Goal: Task Accomplishment & Management: Use online tool/utility

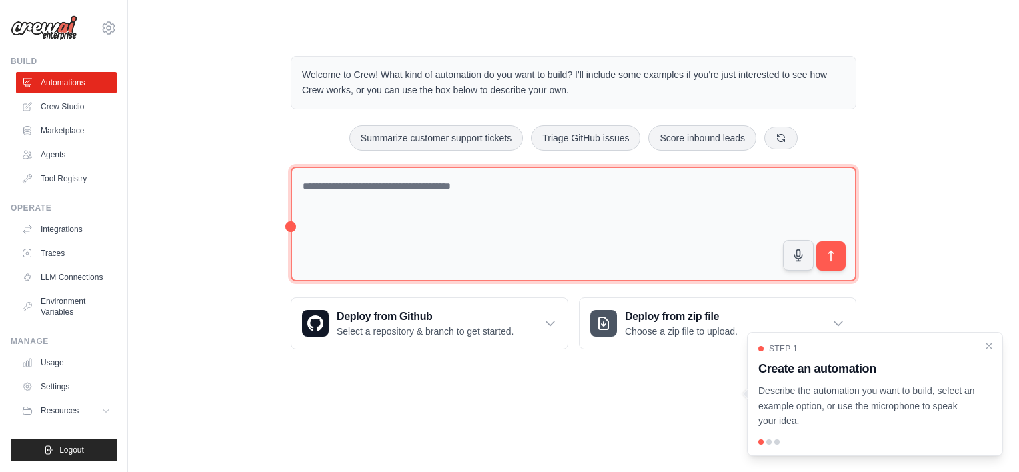
click at [339, 188] on textarea at bounding box center [574, 224] width 566 height 115
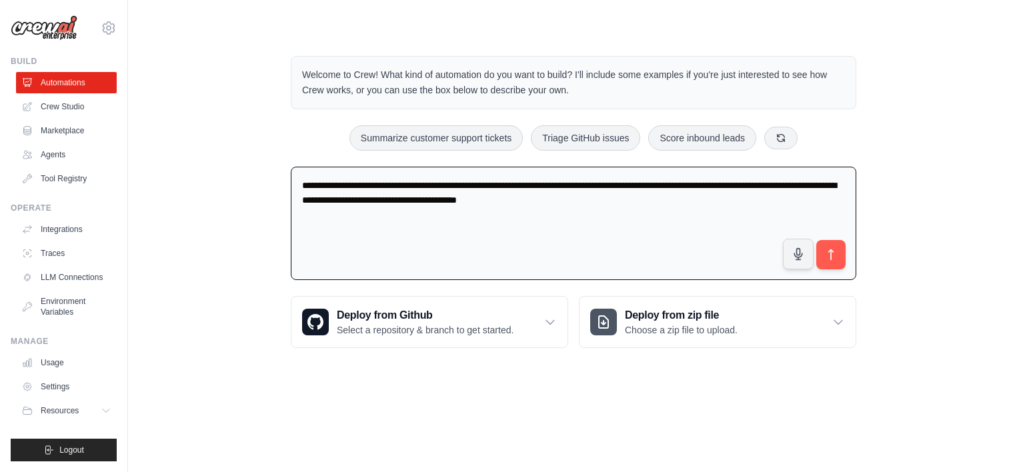
click at [576, 197] on textarea "**********" at bounding box center [574, 224] width 566 height 114
click at [552, 227] on textarea "**********" at bounding box center [574, 224] width 566 height 114
type textarea "**********"
click at [841, 249] on button "submit" at bounding box center [831, 254] width 29 height 29
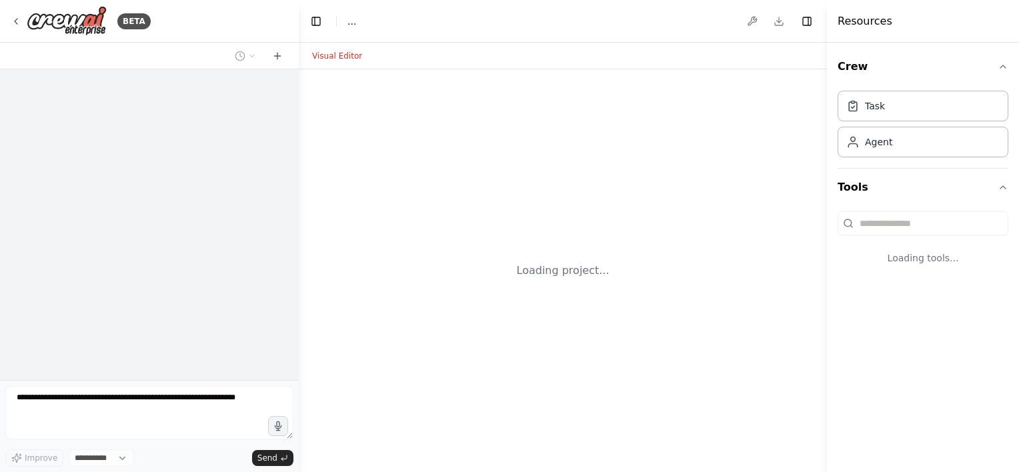
select select "****"
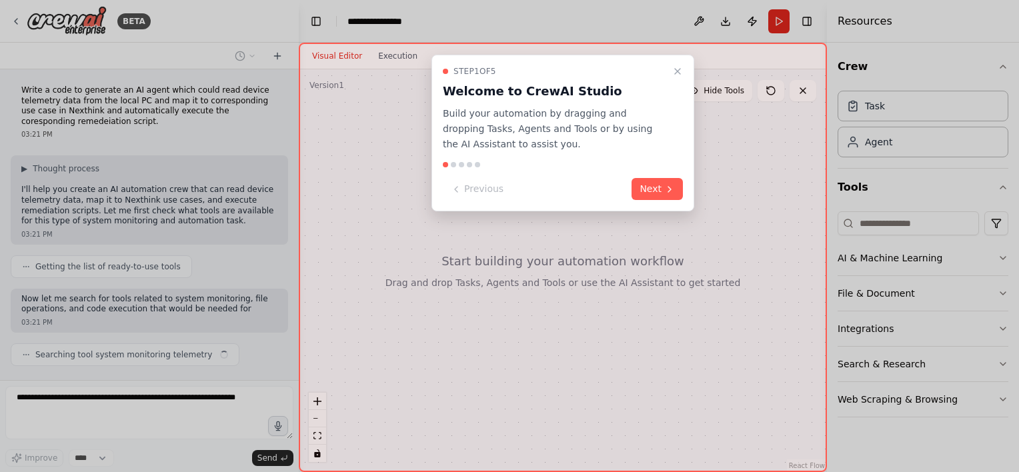
scroll to position [51, 0]
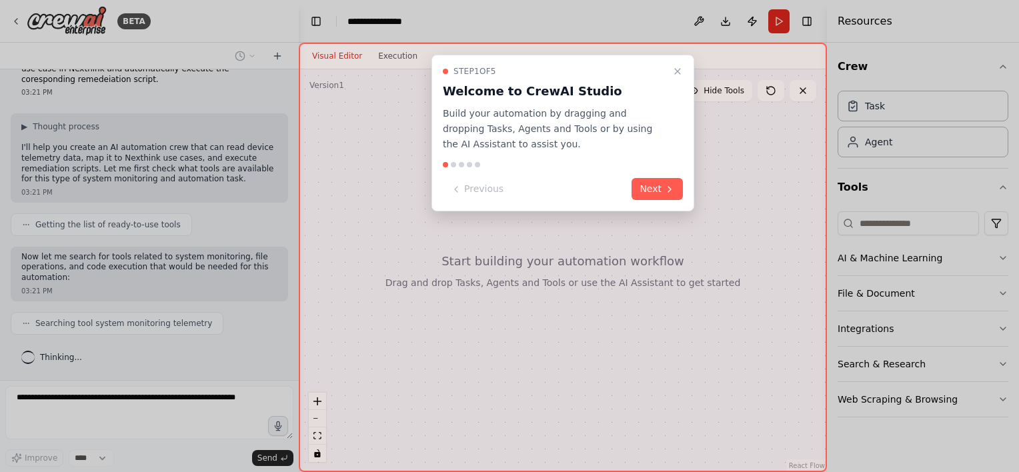
click at [672, 180] on button "Next" at bounding box center [657, 189] width 51 height 22
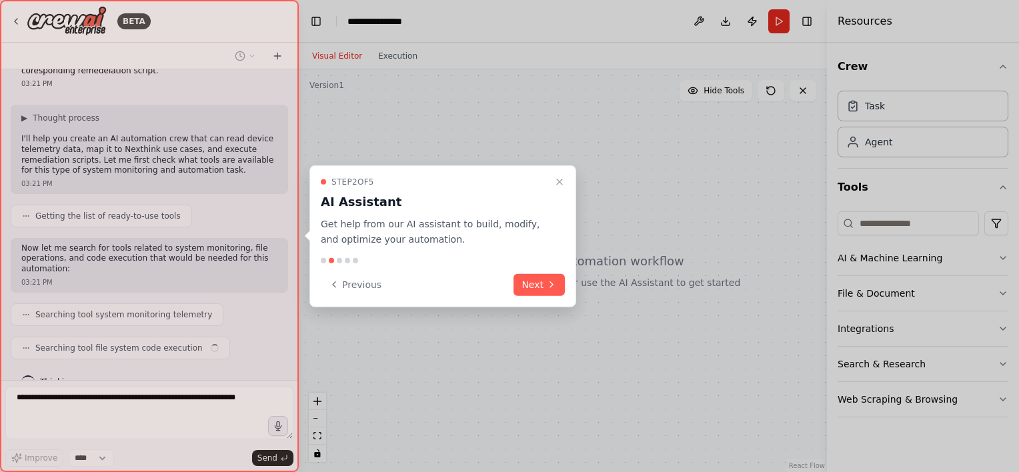
scroll to position [83, 0]
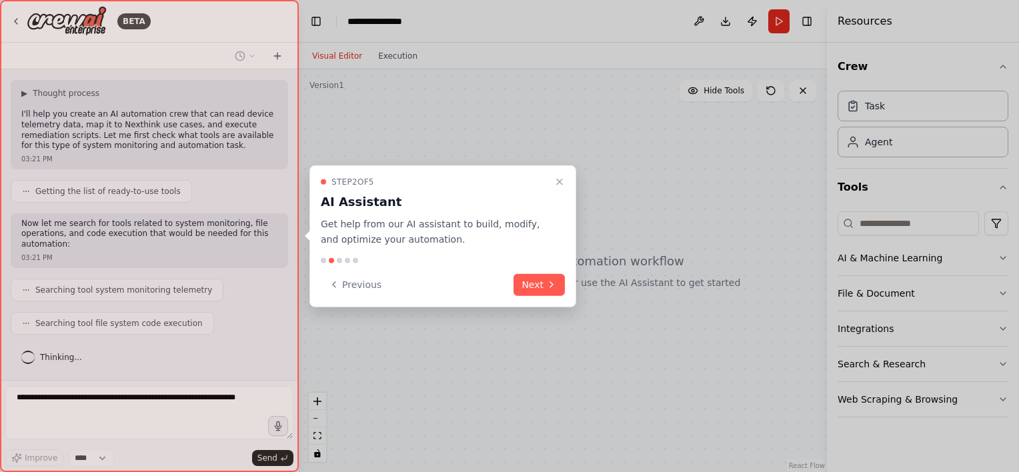
click at [549, 284] on icon at bounding box center [551, 285] width 11 height 11
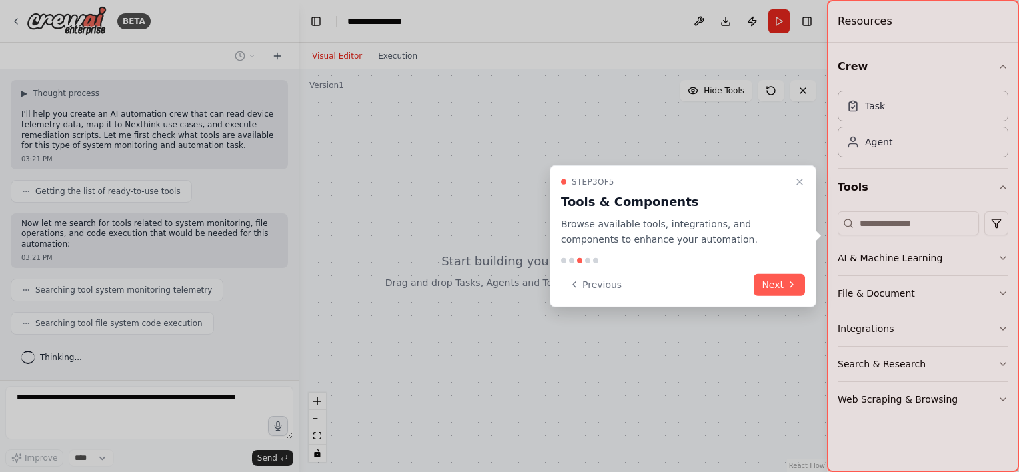
click at [793, 283] on icon at bounding box center [792, 285] width 11 height 11
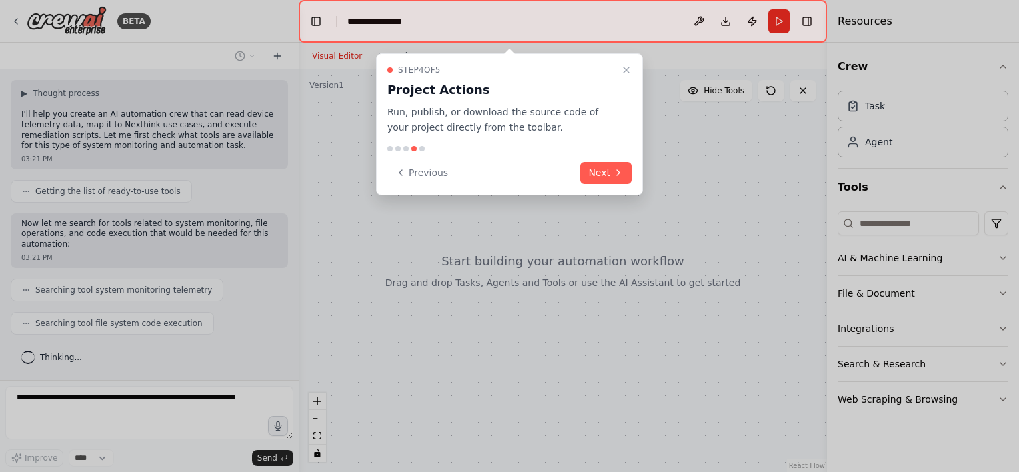
click at [611, 169] on button "Next" at bounding box center [605, 173] width 51 height 22
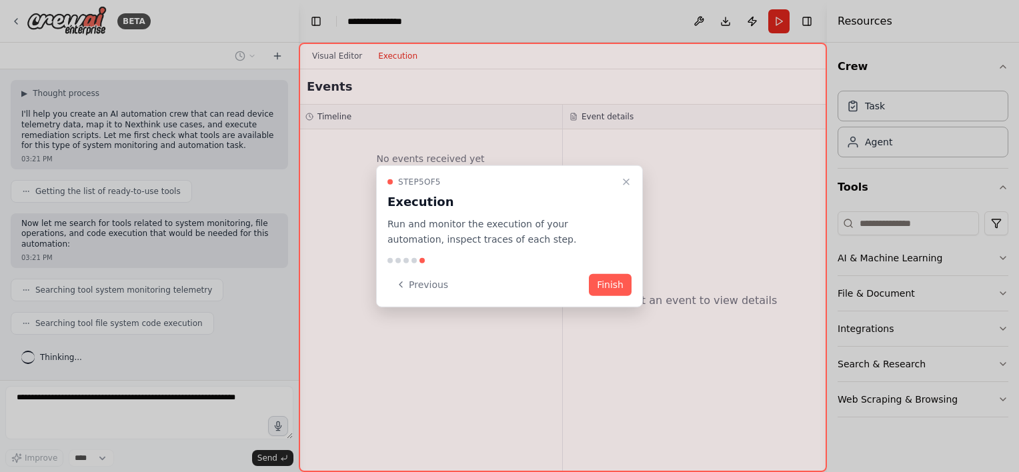
click at [611, 282] on button "Finish" at bounding box center [610, 285] width 43 height 22
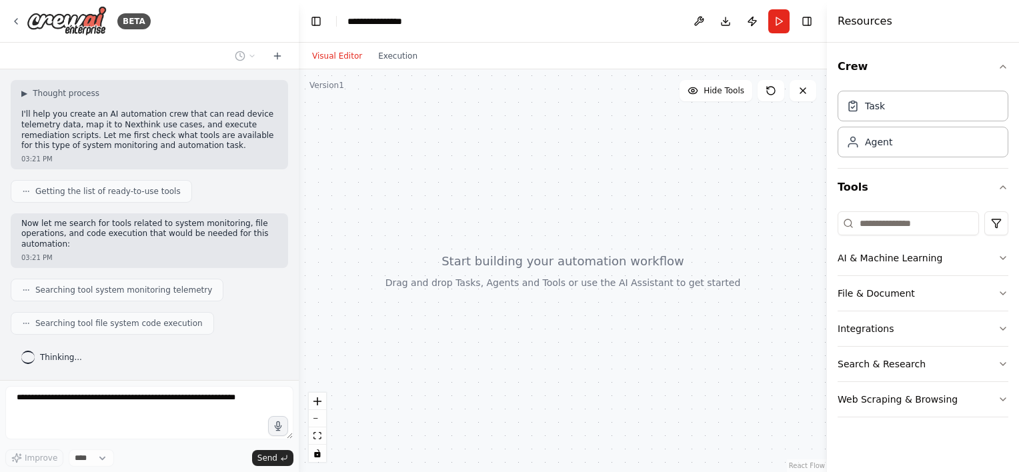
click at [393, 51] on button "Execution" at bounding box center [397, 56] width 55 height 16
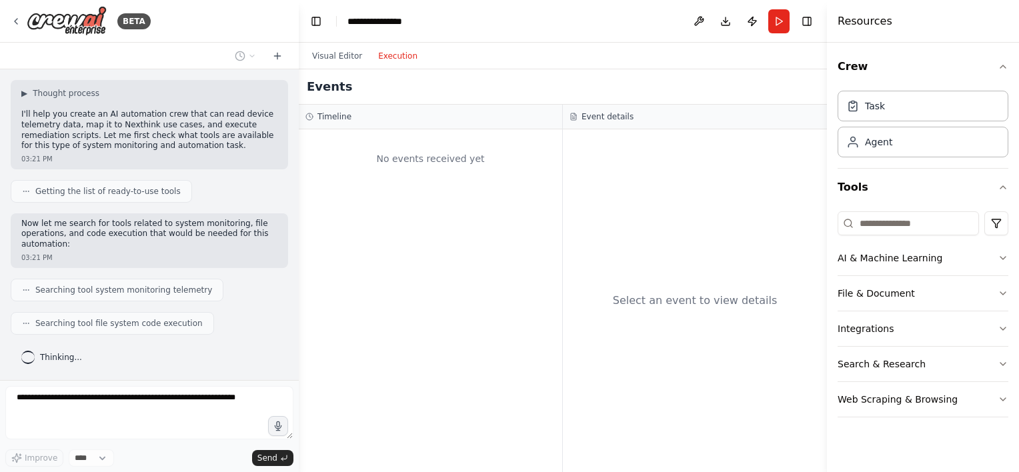
click at [334, 51] on button "Visual Editor" at bounding box center [337, 56] width 66 height 16
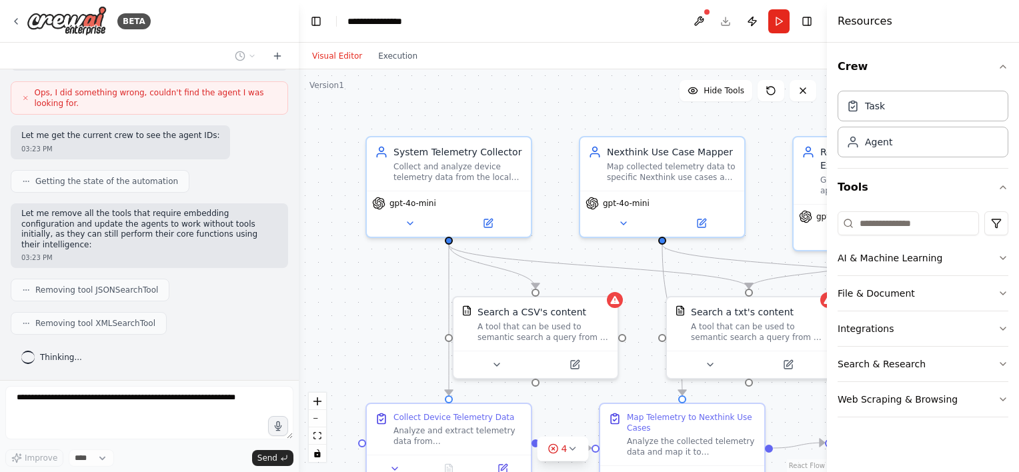
scroll to position [1016, 0]
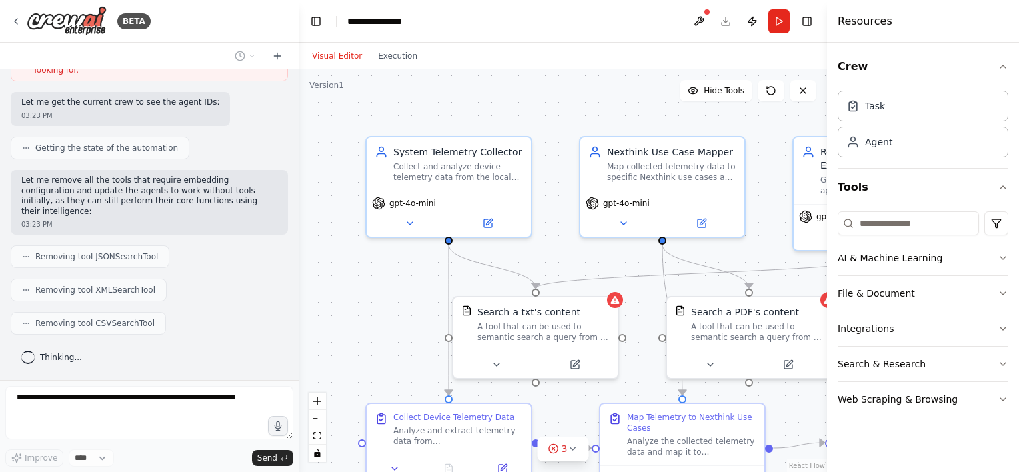
click at [571, 443] on button "3" at bounding box center [563, 449] width 51 height 25
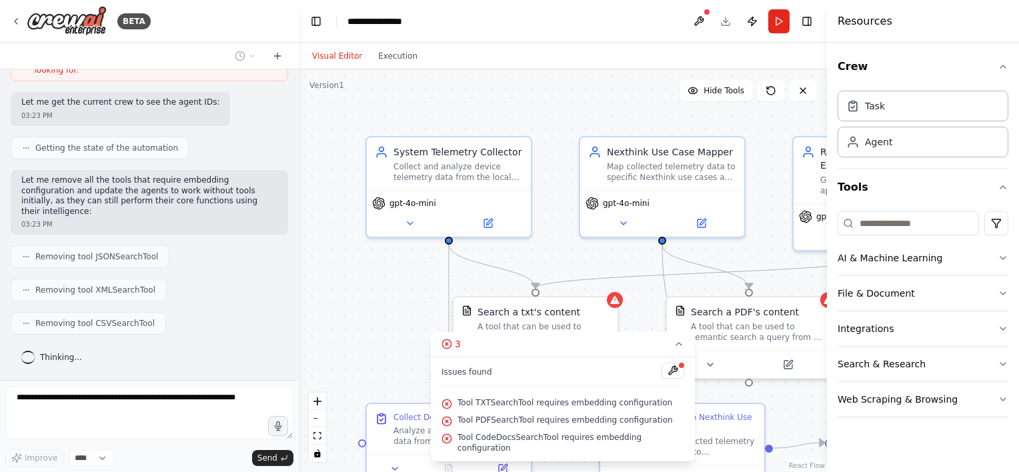
click at [379, 291] on div ".deletable-edge-delete-btn { width: 20px; height: 20px; border: 0px solid #ffff…" at bounding box center [563, 270] width 528 height 403
click at [440, 346] on button "3" at bounding box center [563, 344] width 264 height 25
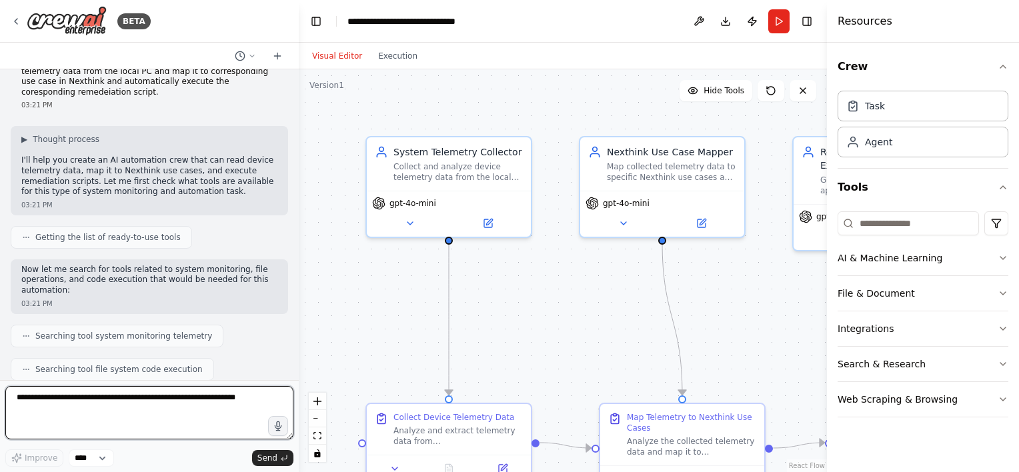
scroll to position [0, 0]
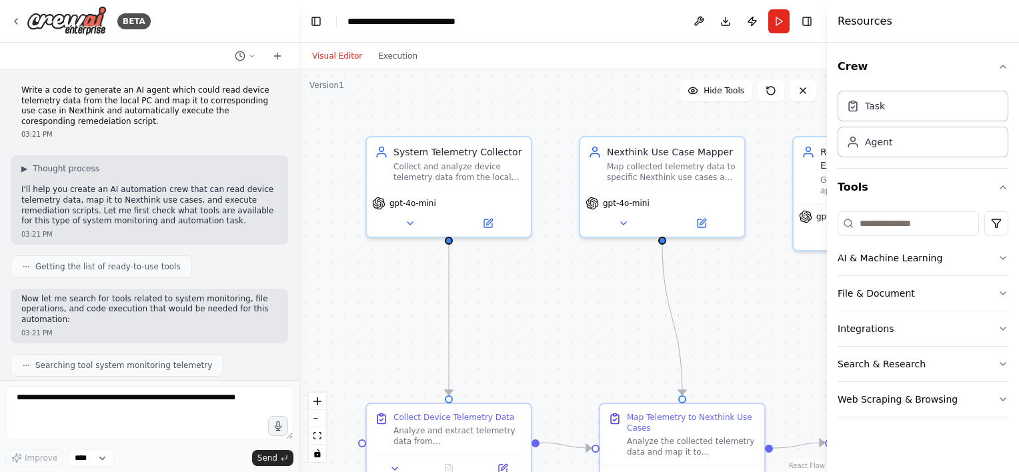
click at [213, 107] on p "Write a code to generate an AI agent which could read device telemetry data fro…" at bounding box center [149, 105] width 256 height 41
click at [572, 334] on div ".deletable-edge-delete-btn { width: 20px; height: 20px; border: 0px solid #ffff…" at bounding box center [563, 270] width 528 height 403
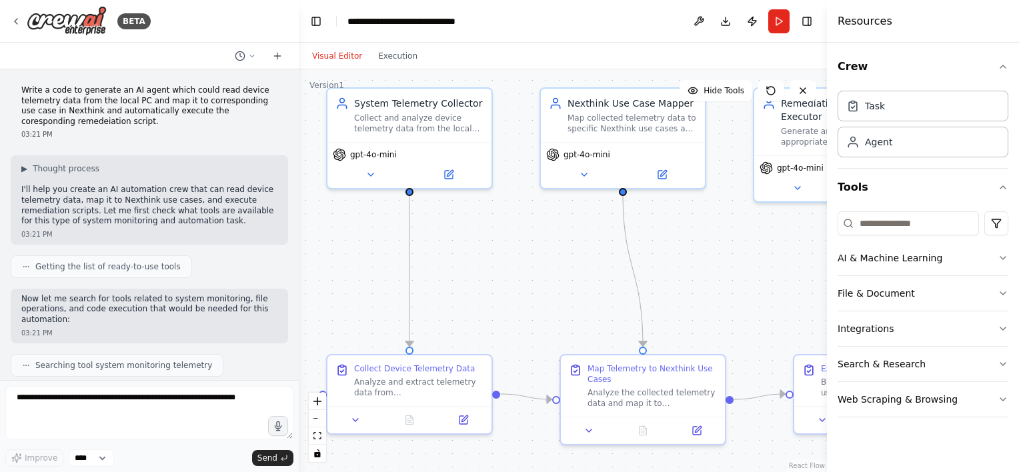
drag, startPoint x: 572, startPoint y: 334, endPoint x: 533, endPoint y: 286, distance: 62.6
click at [533, 286] on div ".deletable-edge-delete-btn { width: 20px; height: 20px; border: 0px solid #ffff…" at bounding box center [563, 270] width 528 height 403
click at [366, 171] on icon at bounding box center [371, 174] width 11 height 11
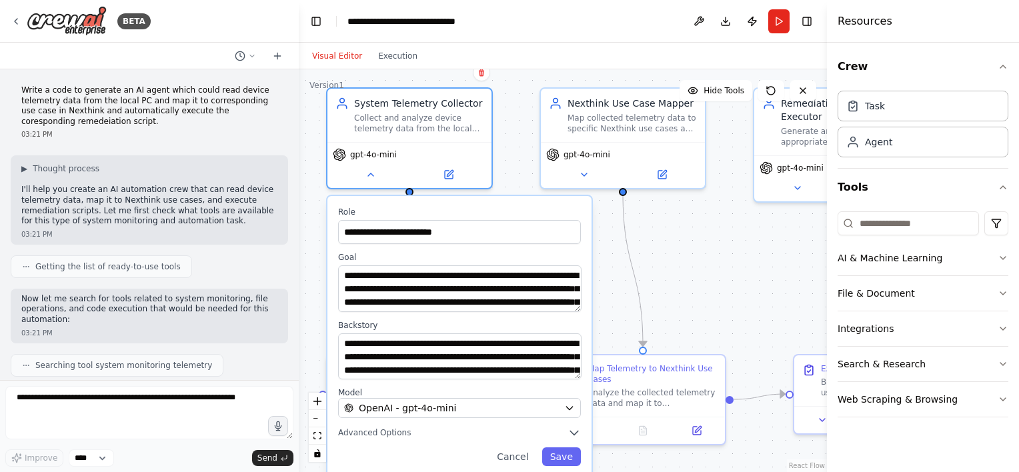
click at [366, 171] on icon at bounding box center [371, 174] width 11 height 11
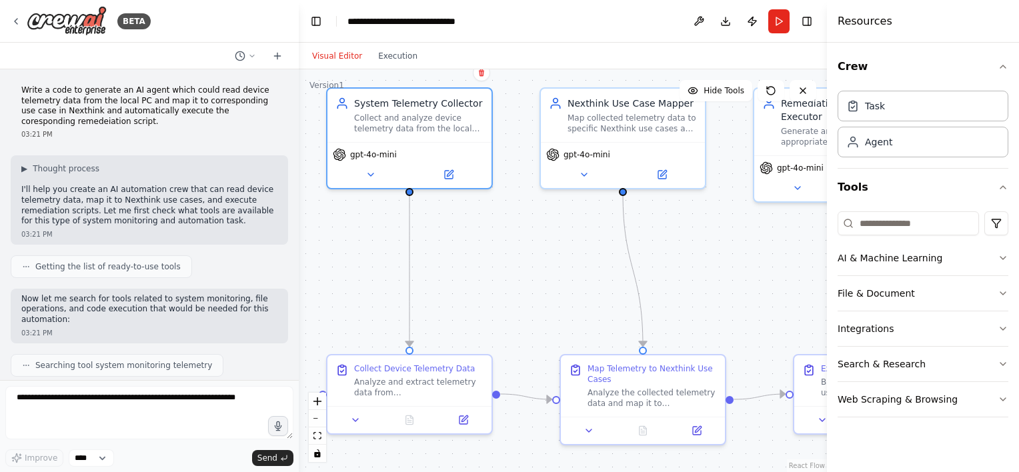
click at [456, 171] on button at bounding box center [448, 175] width 75 height 16
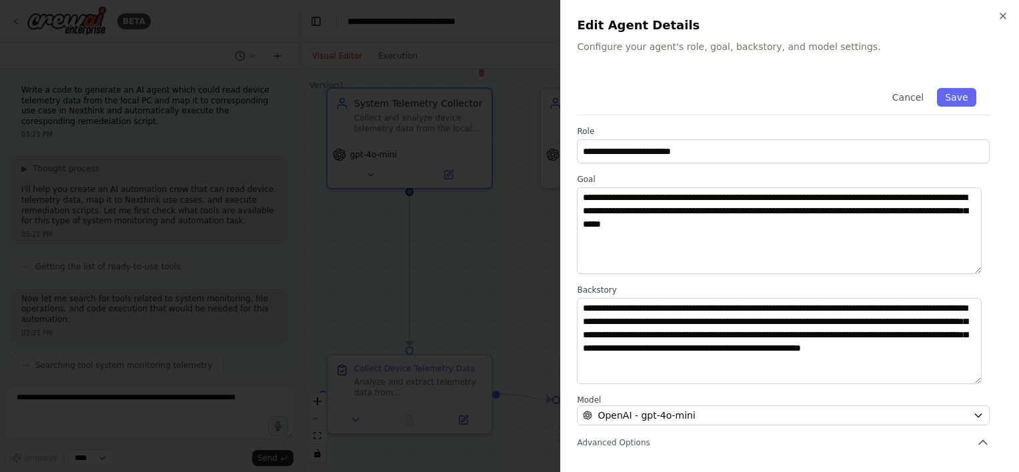
click at [903, 97] on button "Cancel" at bounding box center [908, 97] width 47 height 19
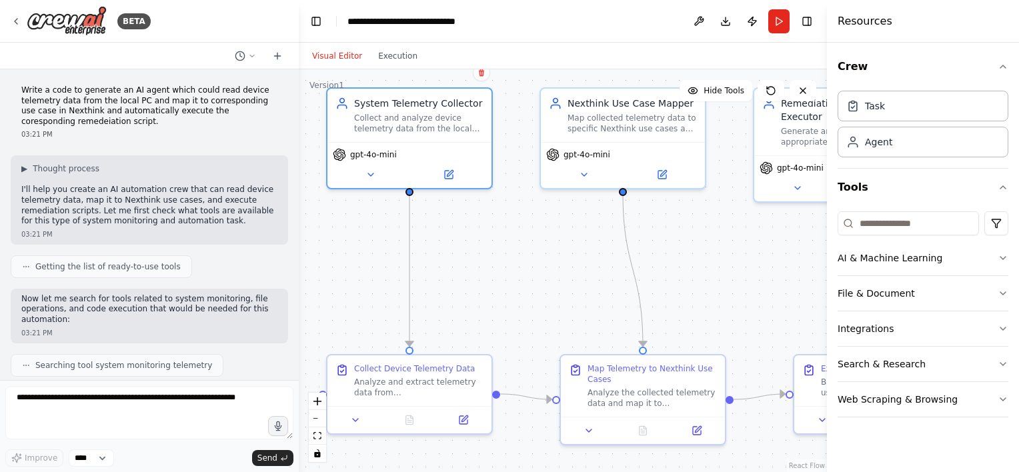
click at [584, 179] on button at bounding box center [583, 175] width 75 height 16
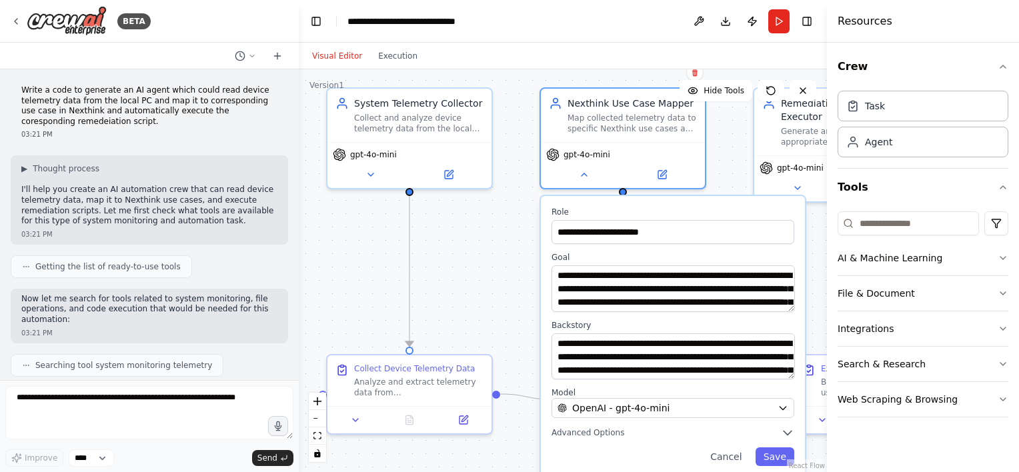
click at [584, 179] on button at bounding box center [583, 175] width 75 height 16
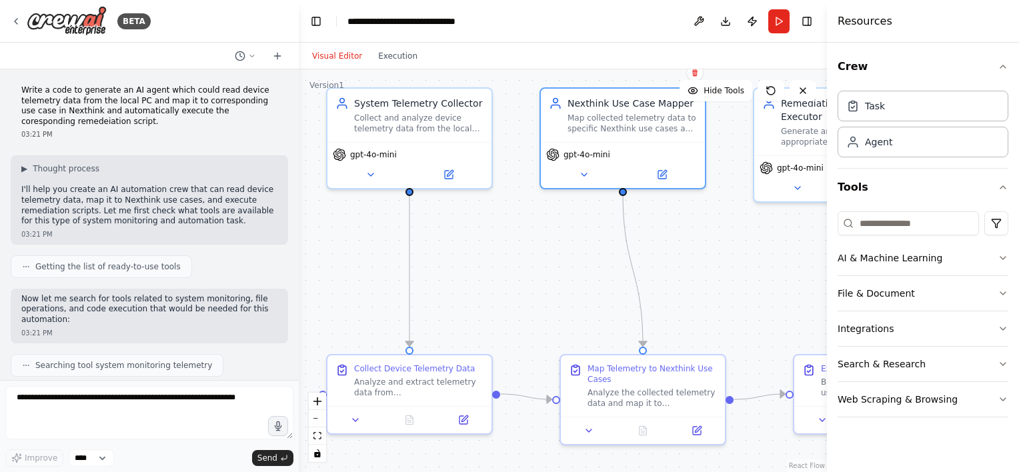
click at [352, 421] on icon at bounding box center [355, 420] width 11 height 11
click at [328, 312] on div "BETA Write a code to generate an AI agent which could read device telemetry dat…" at bounding box center [509, 236] width 1019 height 472
click at [297, 84] on div at bounding box center [296, 236] width 5 height 472
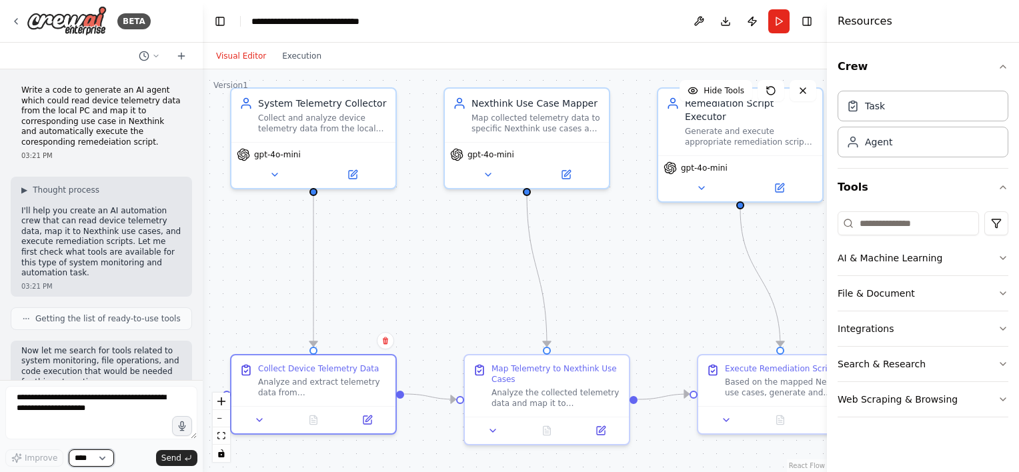
drag, startPoint x: 294, startPoint y: 92, endPoint x: 203, endPoint y: 123, distance: 96.4
click at [203, 123] on div "BETA Write a code to generate an AI agent which could read device telemetry dat…" at bounding box center [509, 236] width 1019 height 472
click at [292, 59] on button "Execution" at bounding box center [301, 56] width 55 height 16
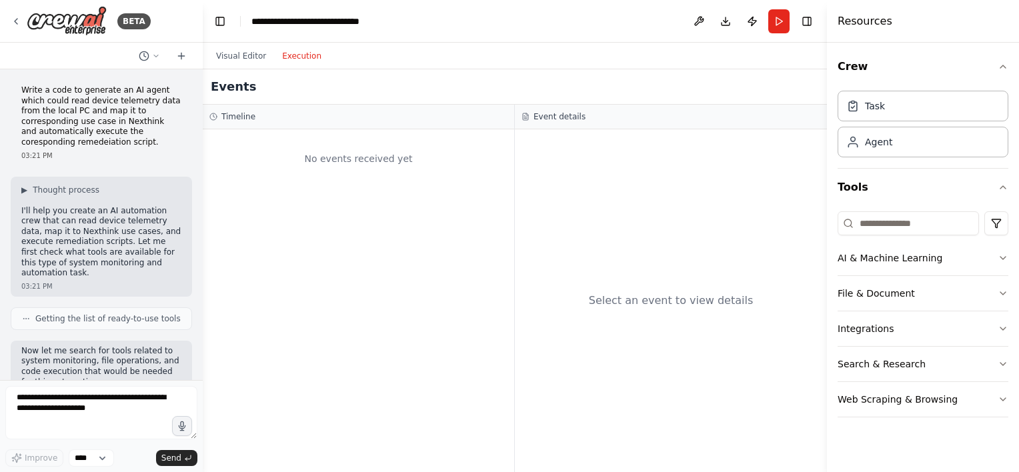
click at [236, 56] on button "Visual Editor" at bounding box center [241, 56] width 66 height 16
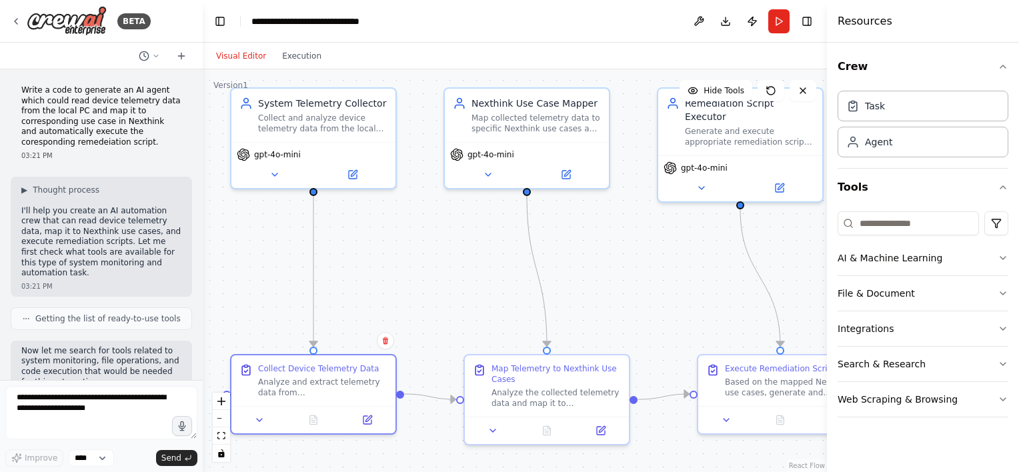
click at [777, 23] on button "Run" at bounding box center [779, 21] width 21 height 24
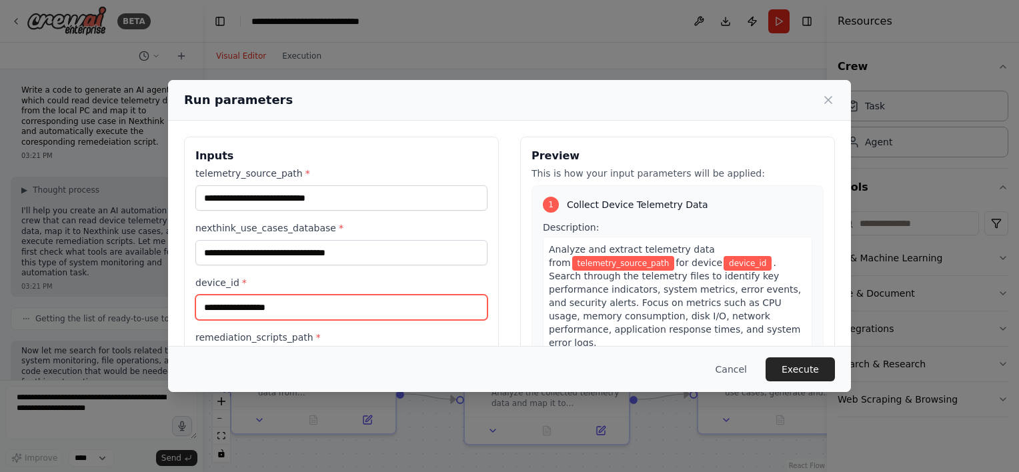
click at [336, 311] on input "device_id *" at bounding box center [341, 307] width 292 height 25
click at [830, 99] on icon at bounding box center [828, 100] width 7 height 7
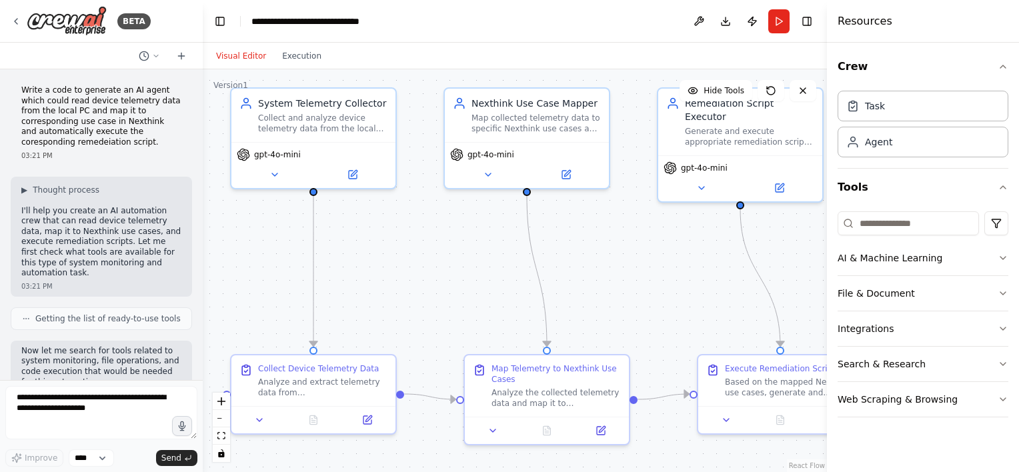
click at [806, 25] on button "Toggle Right Sidebar" at bounding box center [807, 21] width 19 height 19
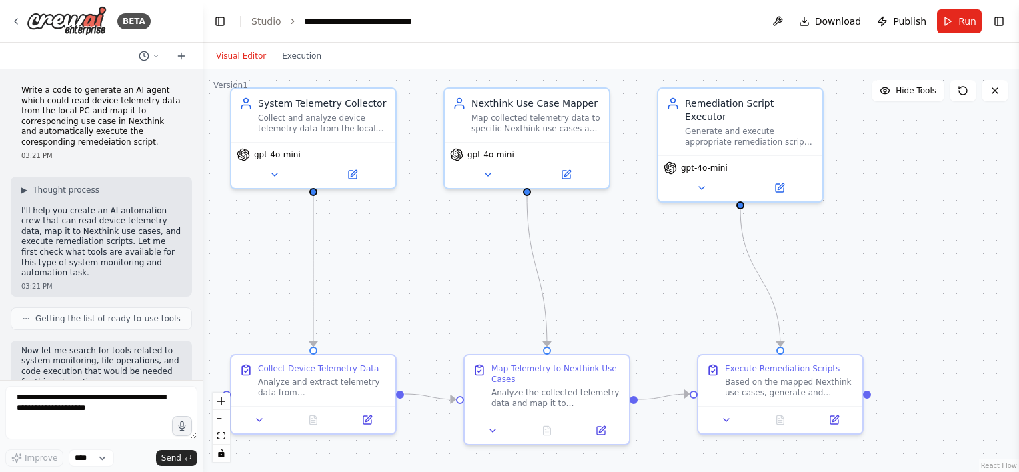
click at [1003, 22] on button "Toggle Right Sidebar" at bounding box center [999, 21] width 19 height 19
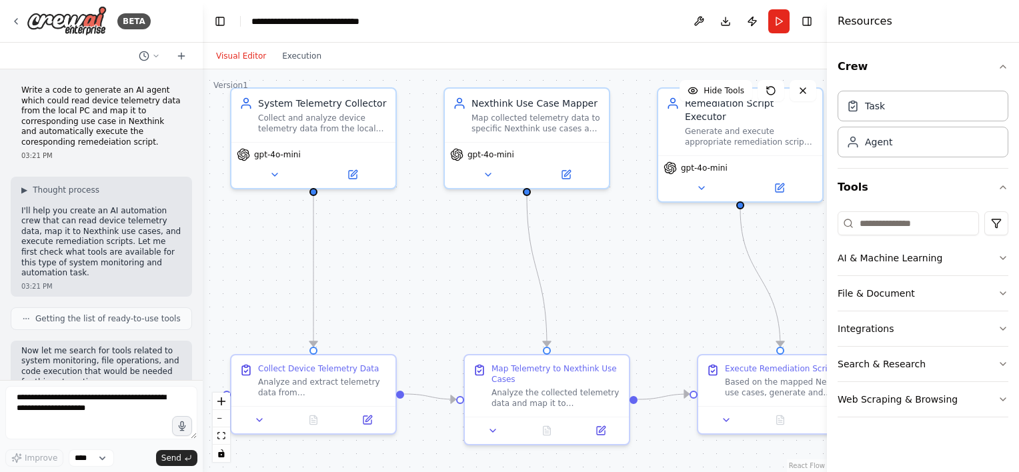
click at [799, 22] on button "Toggle Right Sidebar" at bounding box center [807, 21] width 19 height 19
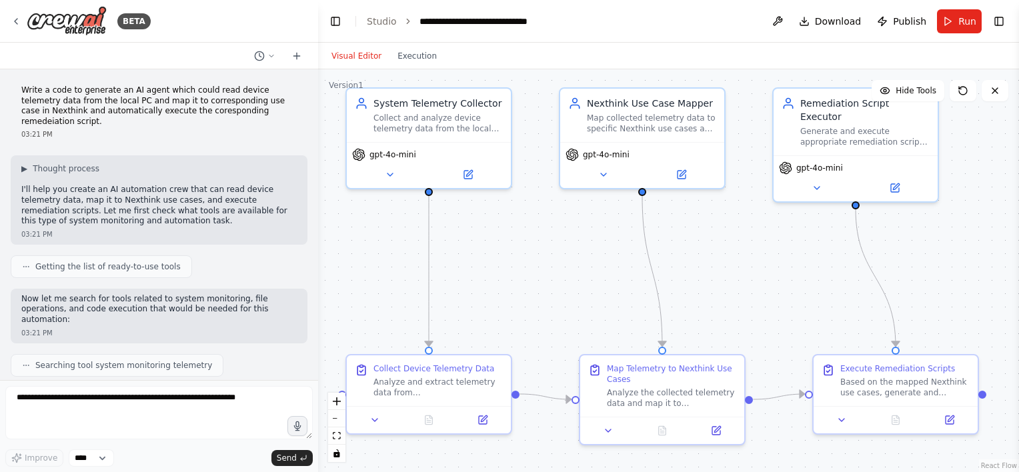
drag, startPoint x: 201, startPoint y: 226, endPoint x: 318, endPoint y: 227, distance: 117.4
click at [318, 227] on div "BETA Write a code to generate an AI agent which could read device telemetry dat…" at bounding box center [509, 236] width 1019 height 472
click at [827, 169] on span "gpt-4o-mini" at bounding box center [820, 168] width 47 height 11
click at [817, 189] on icon at bounding box center [817, 188] width 11 height 11
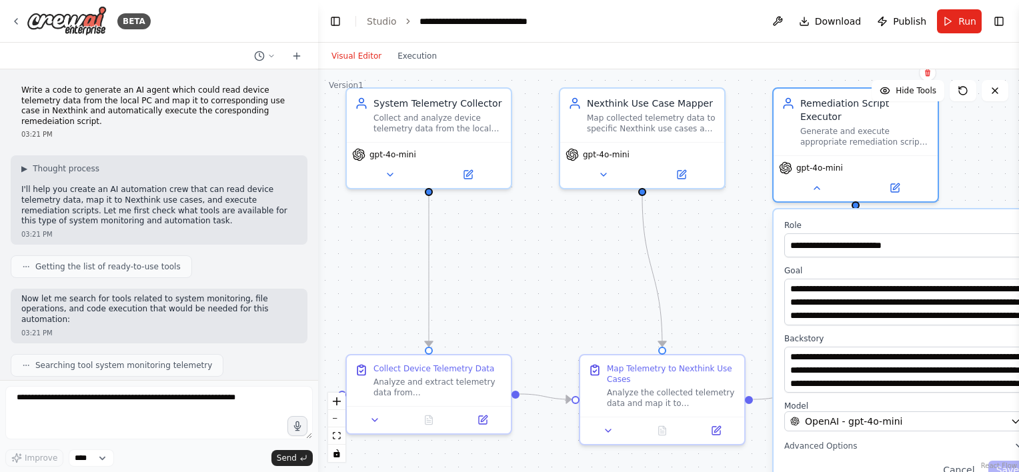
click at [1016, 420] on button "Toggle Sidebar" at bounding box center [1019, 236] width 11 height 472
click at [1017, 419] on button "Toggle Sidebar" at bounding box center [1019, 236] width 11 height 472
click at [846, 451] on button "Advanced Options" at bounding box center [906, 446] width 243 height 13
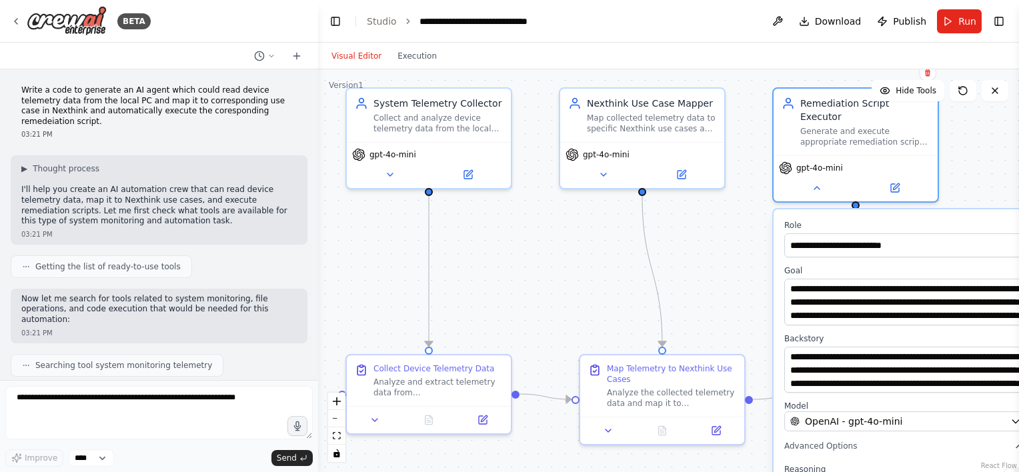
click at [957, 205] on div ".deletable-edge-delete-btn { width: 20px; height: 20px; border: 0px solid #ffff…" at bounding box center [668, 270] width 701 height 403
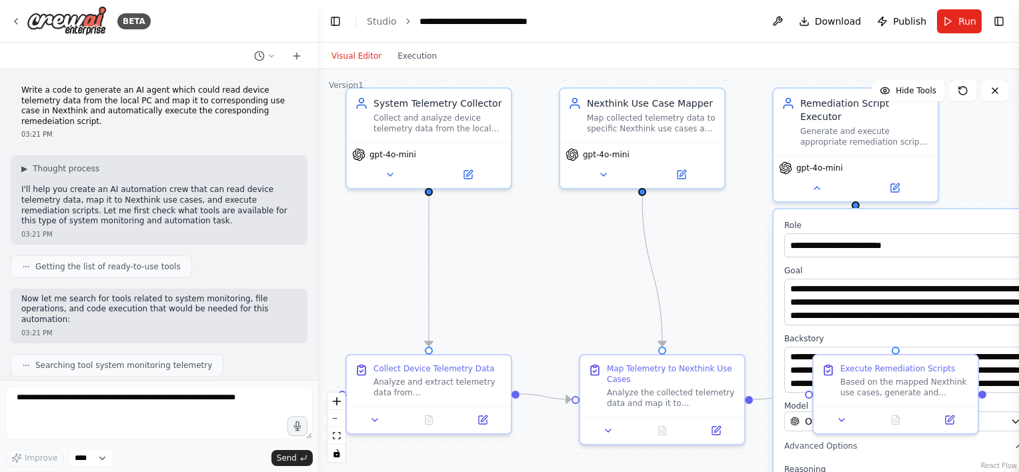
click at [748, 250] on div ".deletable-edge-delete-btn { width: 20px; height: 20px; border: 0px solid #ffff…" at bounding box center [668, 270] width 701 height 403
click at [819, 193] on div "gpt-4o-mini" at bounding box center [856, 178] width 164 height 46
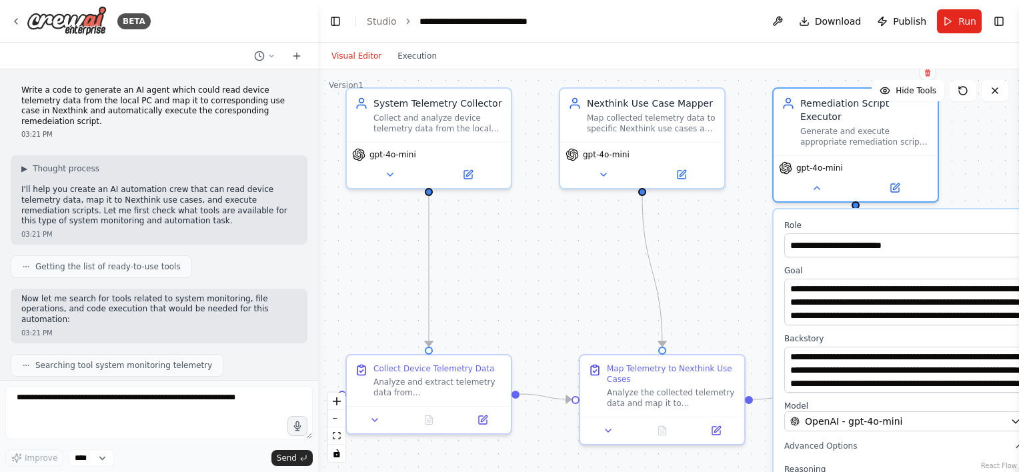
click at [815, 189] on icon at bounding box center [817, 188] width 11 height 11
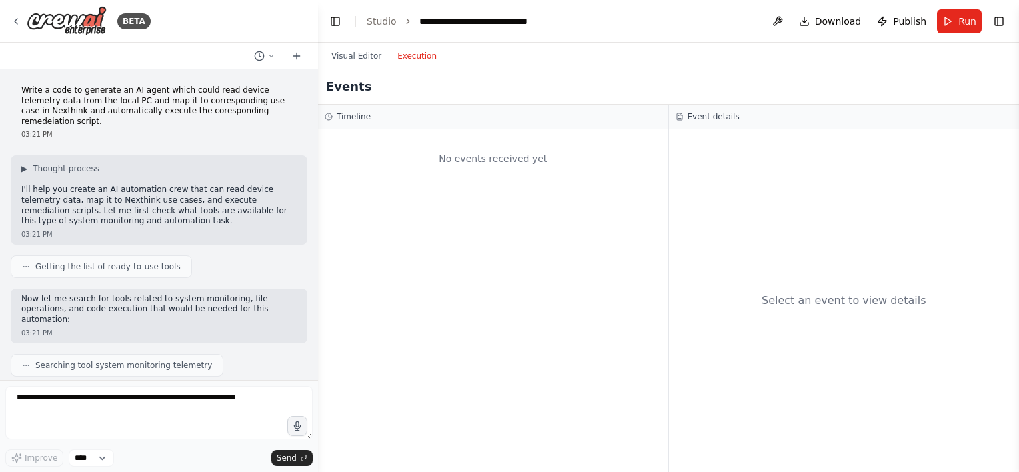
click at [412, 57] on button "Execution" at bounding box center [417, 56] width 55 height 16
click at [359, 55] on button "Visual Editor" at bounding box center [357, 56] width 66 height 16
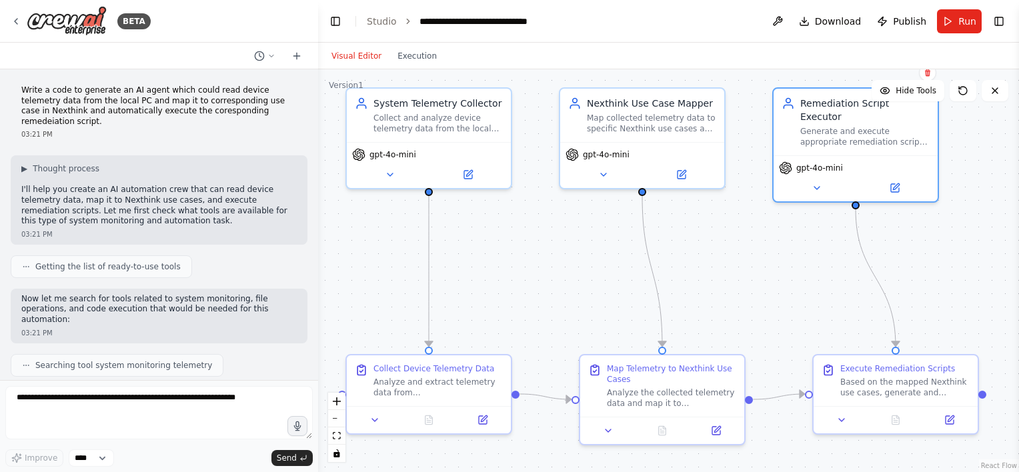
click at [774, 21] on button at bounding box center [777, 21] width 21 height 24
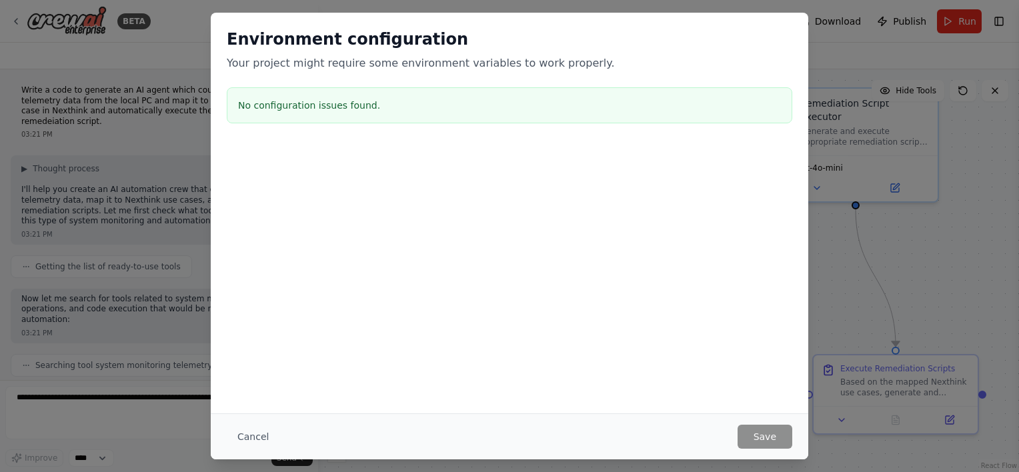
click at [254, 433] on button "Cancel" at bounding box center [253, 437] width 53 height 24
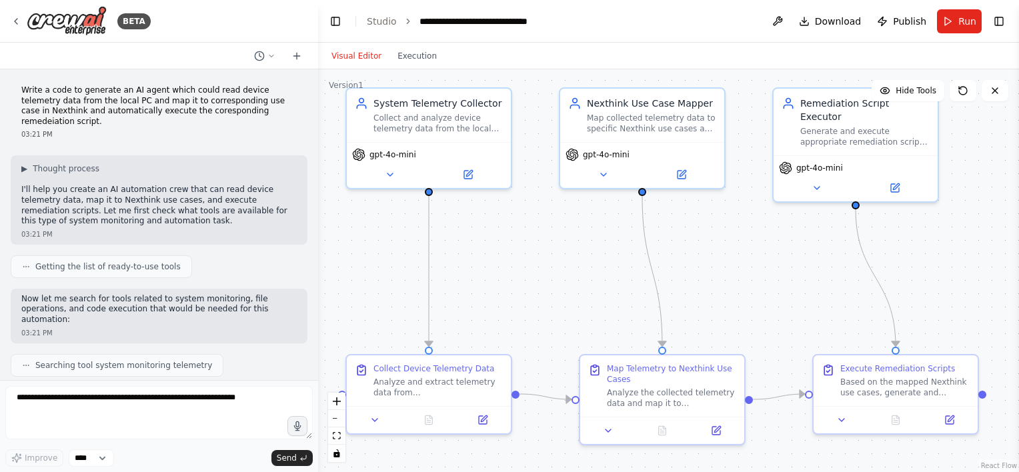
click at [897, 19] on span "Publish" at bounding box center [909, 21] width 33 height 13
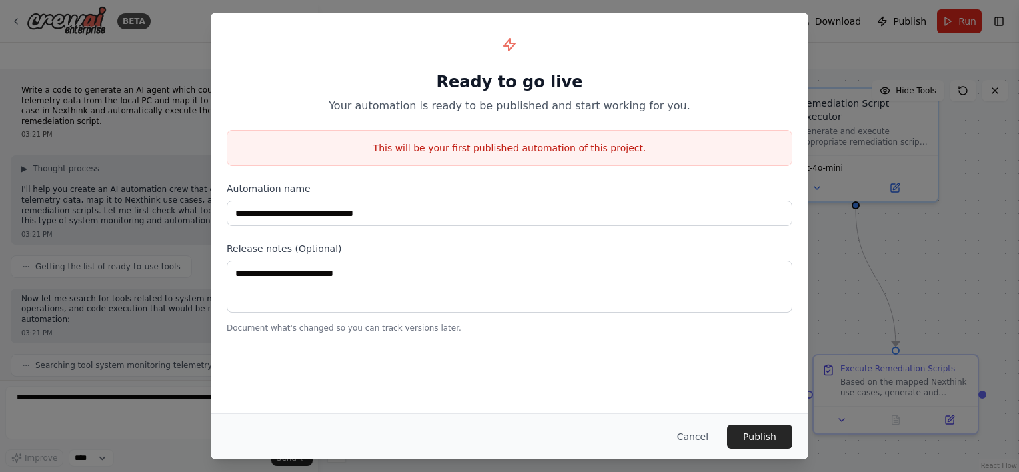
click at [687, 437] on button "Cancel" at bounding box center [692, 437] width 53 height 24
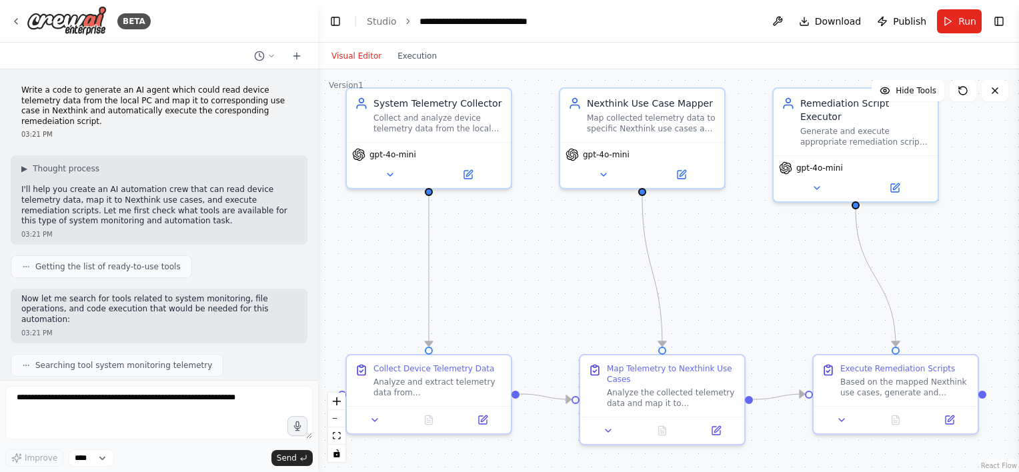
click at [338, 23] on button "Toggle Left Sidebar" at bounding box center [335, 21] width 19 height 19
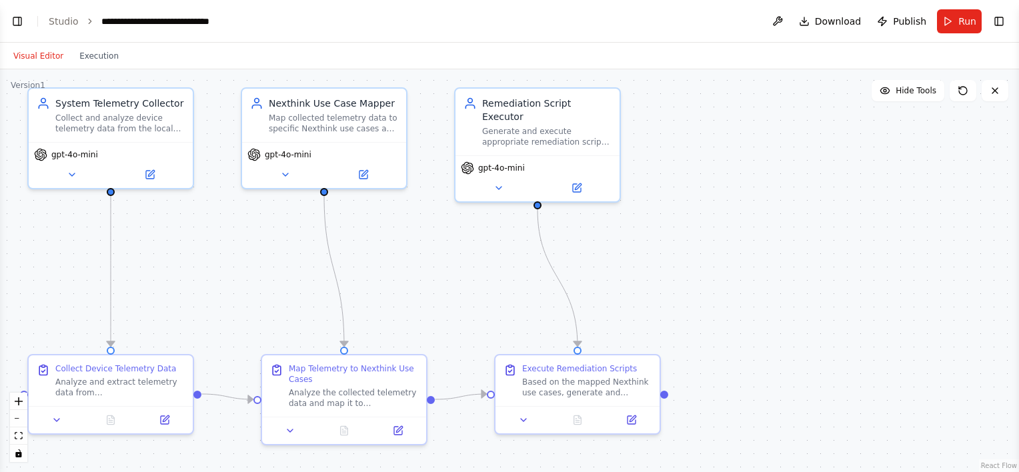
click at [18, 24] on button "Toggle Left Sidebar" at bounding box center [17, 21] width 19 height 19
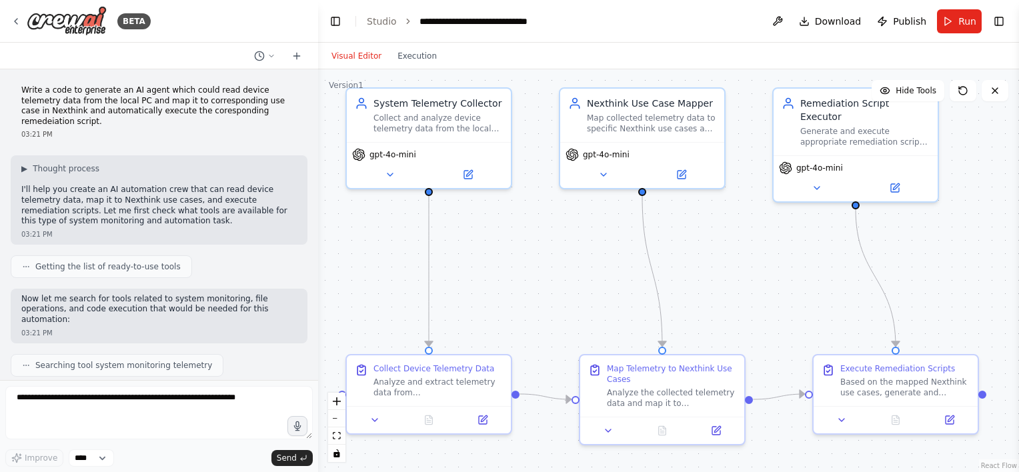
click at [406, 20] on icon "breadcrumb" at bounding box center [408, 21] width 9 height 9
click at [581, 17] on icon "breadcrumb" at bounding box center [580, 21] width 11 height 11
click at [656, 25] on header "**********" at bounding box center [668, 21] width 701 height 43
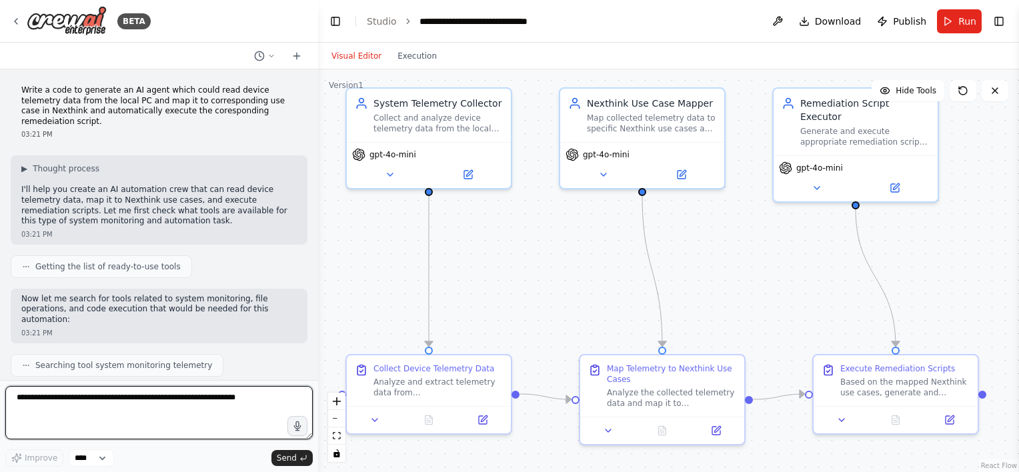
click at [40, 402] on textarea at bounding box center [159, 412] width 308 height 53
type textarea "**********"
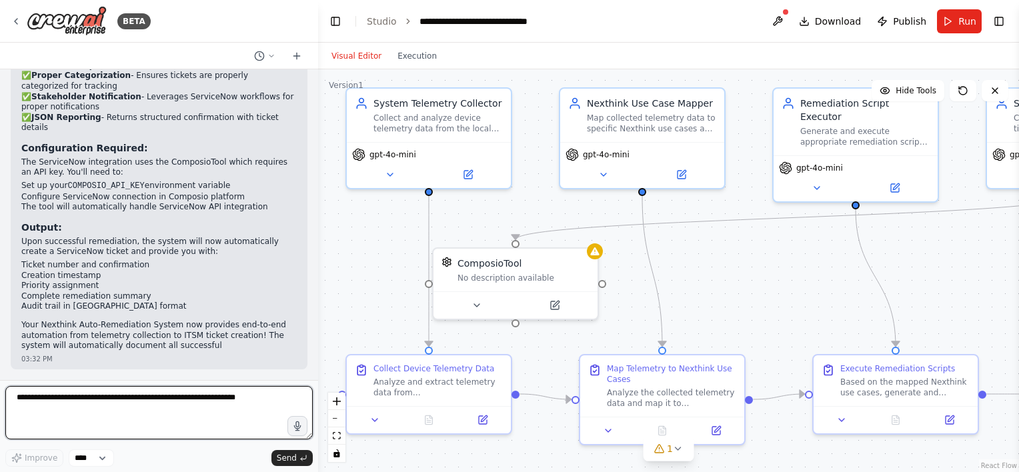
scroll to position [3140, 0]
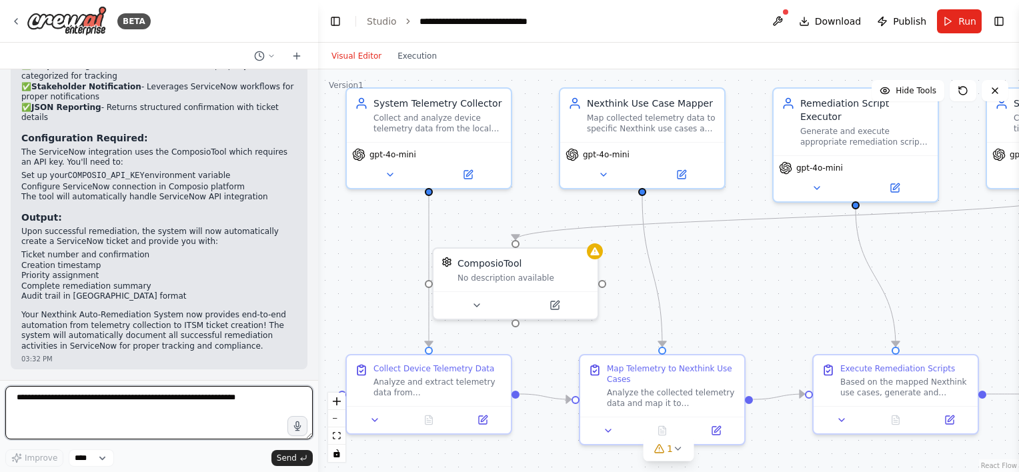
click at [314, 363] on div at bounding box center [315, 236] width 5 height 472
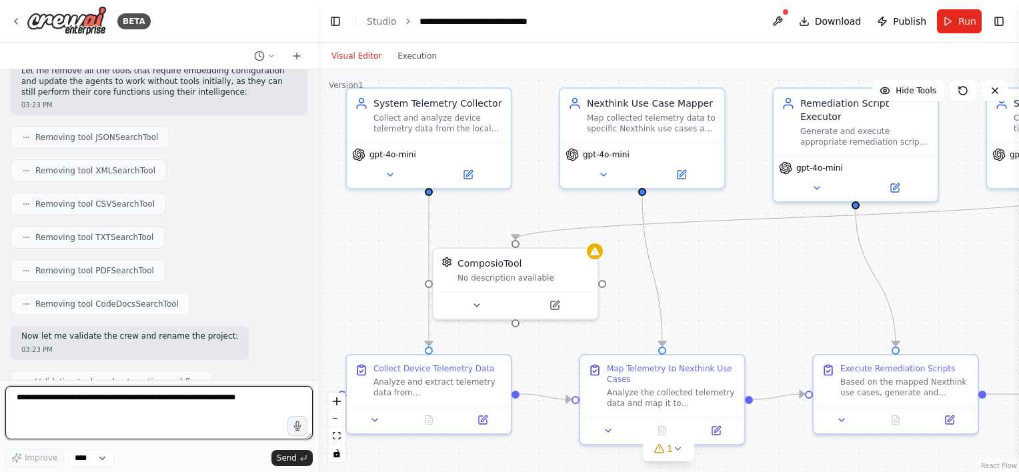
scroll to position [0, 0]
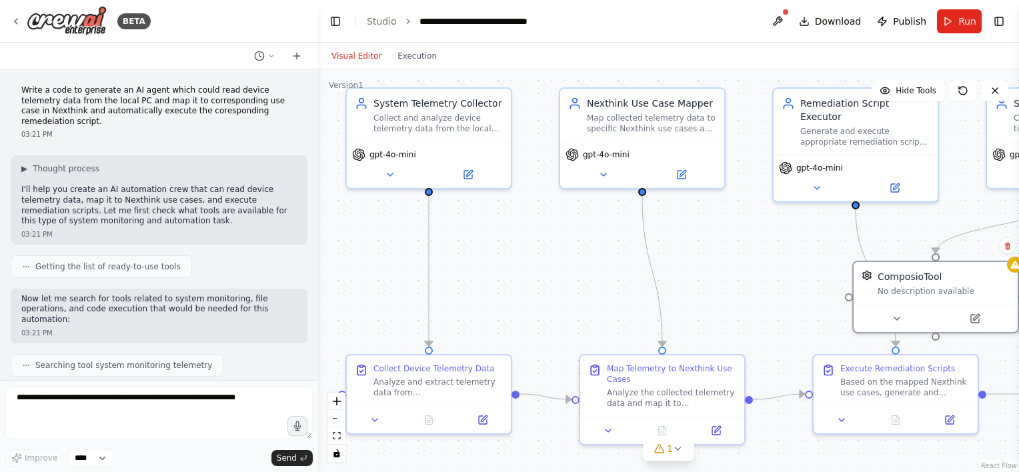
drag, startPoint x: 531, startPoint y: 258, endPoint x: 955, endPoint y: 267, distance: 424.4
click at [955, 270] on div "ComposioTool" at bounding box center [944, 276] width 132 height 13
click at [339, 23] on button "Toggle Left Sidebar" at bounding box center [335, 21] width 19 height 19
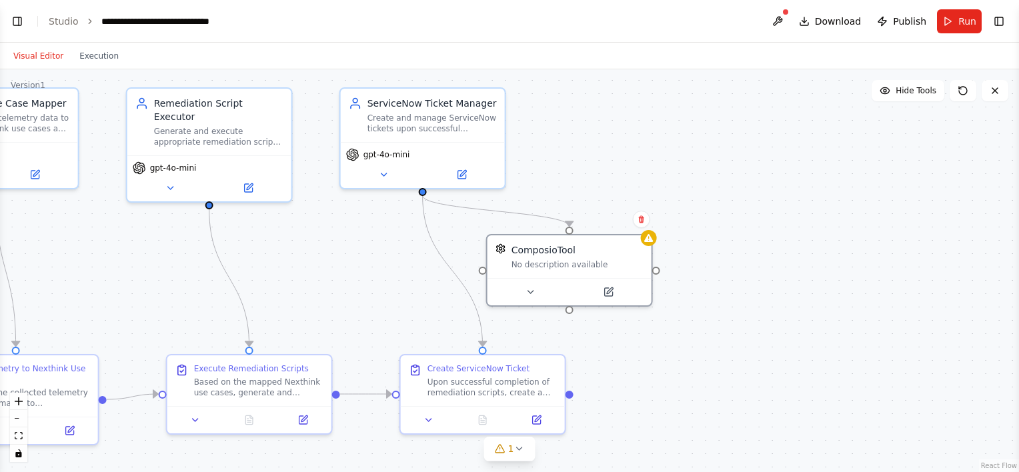
drag, startPoint x: 637, startPoint y: 289, endPoint x: 662, endPoint y: 254, distance: 42.6
click at [662, 254] on div ".deletable-edge-delete-btn { width: 20px; height: 20px; border: 0px solid #ffff…" at bounding box center [509, 270] width 1019 height 403
click at [12, 25] on button "Toggle Left Sidebar" at bounding box center [17, 21] width 19 height 19
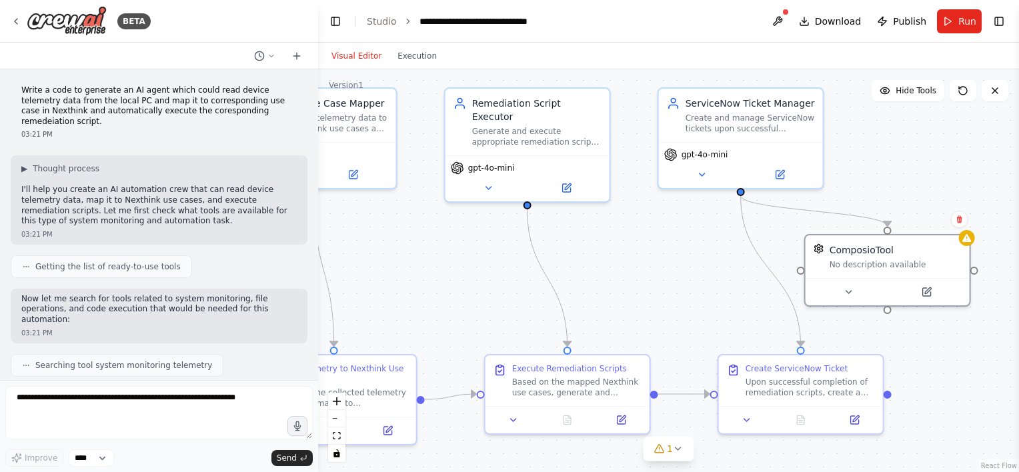
click at [335, 24] on button "Toggle Left Sidebar" at bounding box center [335, 21] width 19 height 19
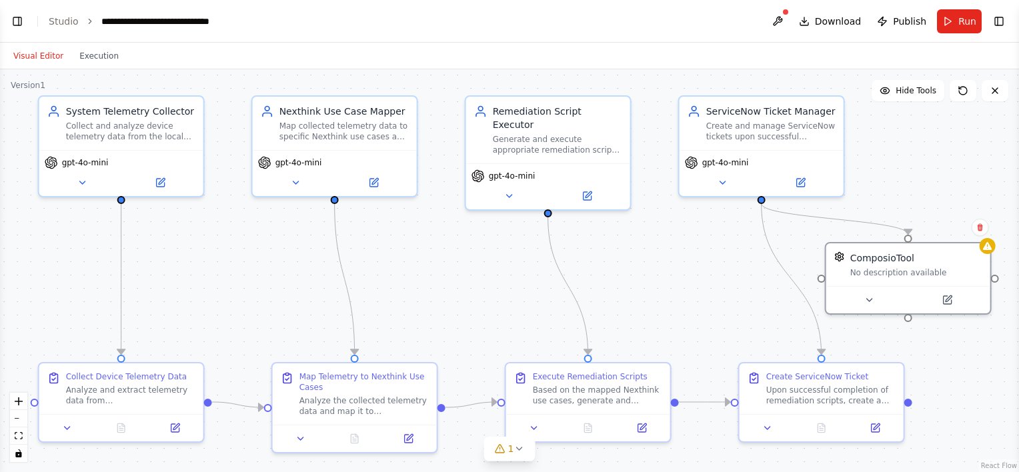
drag, startPoint x: 298, startPoint y: 296, endPoint x: 636, endPoint y: 304, distance: 339.0
click at [636, 304] on div ".deletable-edge-delete-btn { width: 20px; height: 20px; border: 0px solid #ffff…" at bounding box center [509, 270] width 1019 height 403
click at [14, 19] on button "Toggle Left Sidebar" at bounding box center [17, 21] width 19 height 19
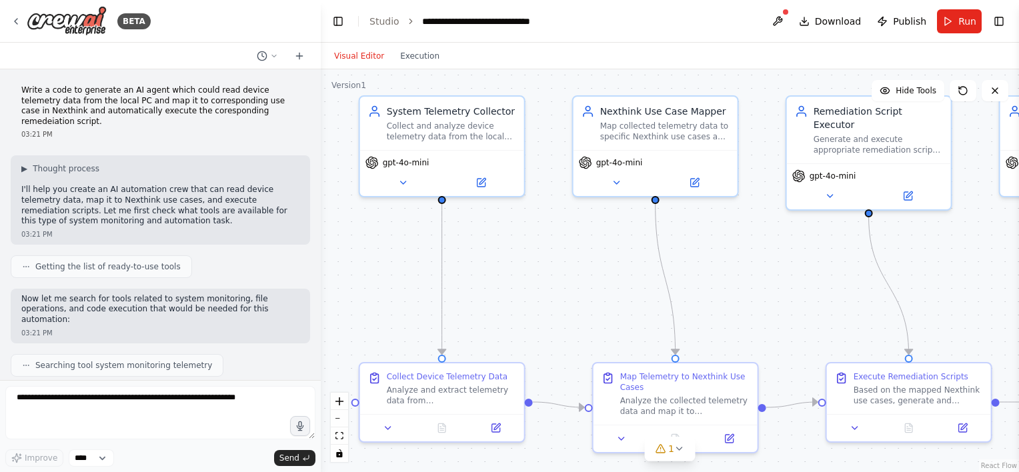
drag, startPoint x: 315, startPoint y: 83, endPoint x: 321, endPoint y: 57, distance: 26.1
click at [321, 57] on div "BETA Write a code to generate an AI agent which could read device telemetry dat…" at bounding box center [509, 236] width 1019 height 472
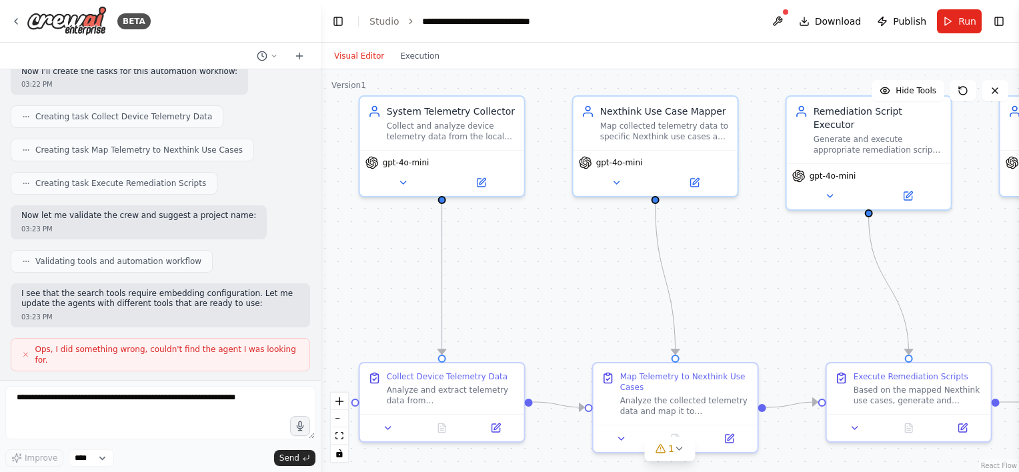
scroll to position [707, 0]
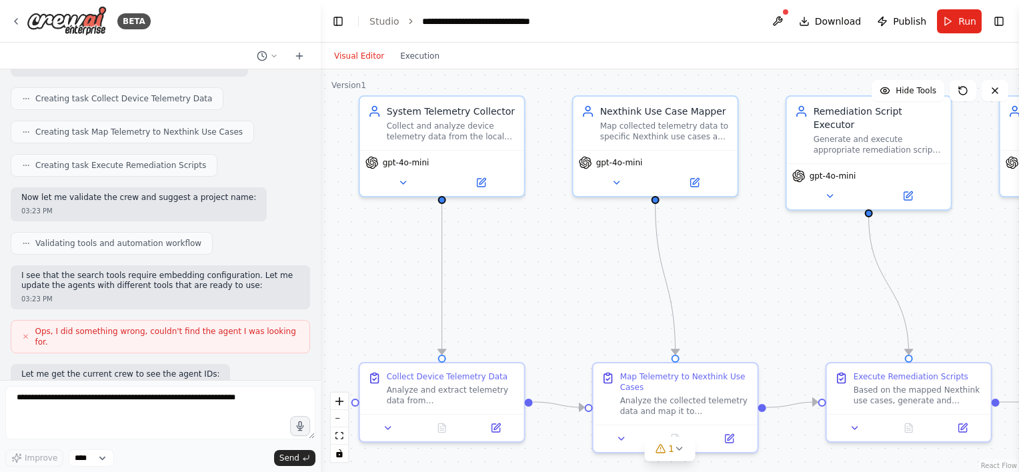
click at [399, 179] on icon at bounding box center [403, 182] width 11 height 11
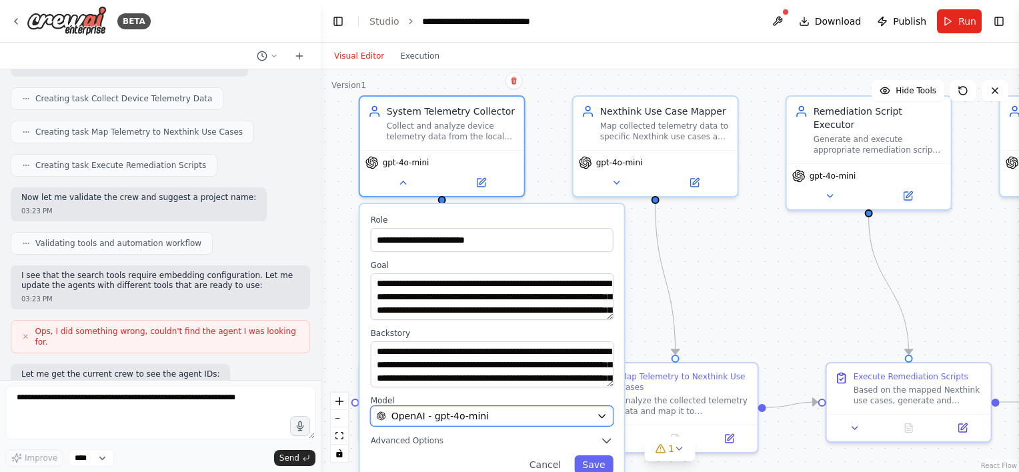
click at [522, 417] on div "OpenAI - gpt-4o-mini" at bounding box center [484, 416] width 215 height 13
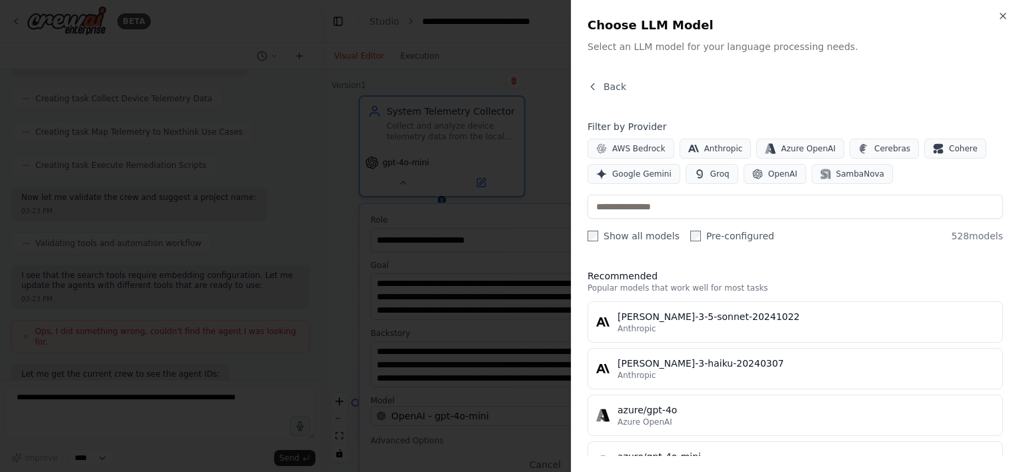
click at [1003, 17] on icon "button" at bounding box center [1003, 16] width 11 height 11
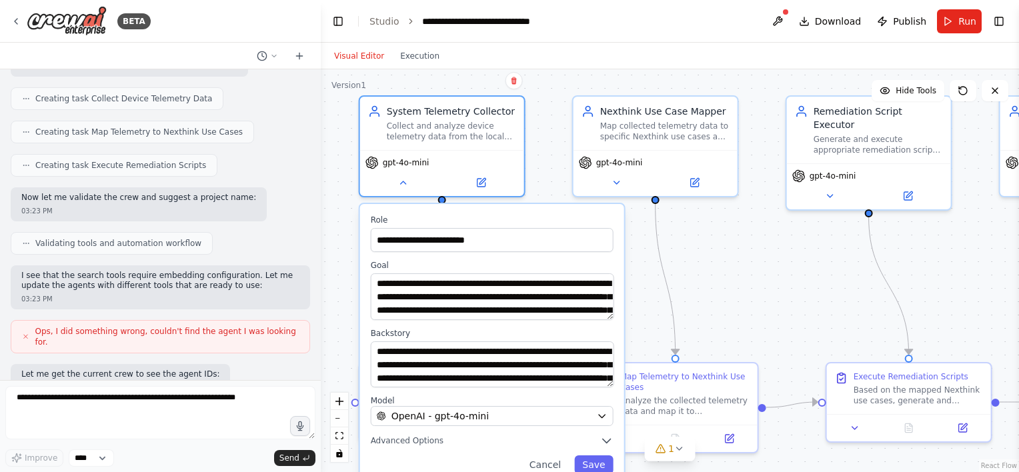
click at [408, 443] on span "Advanced Options" at bounding box center [407, 441] width 73 height 11
click at [400, 443] on span "Advanced Options" at bounding box center [407, 441] width 73 height 11
click at [544, 459] on button "Cancel" at bounding box center [545, 465] width 47 height 19
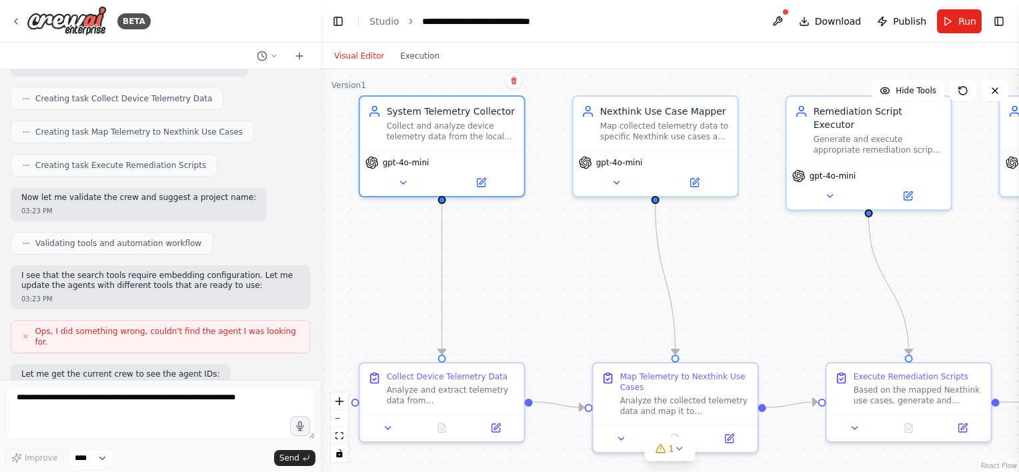
click at [484, 184] on icon at bounding box center [481, 183] width 8 height 8
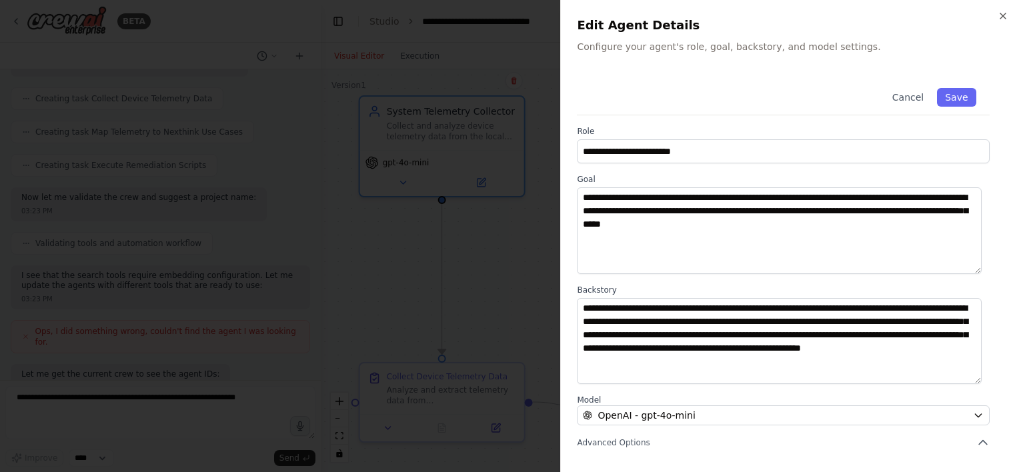
scroll to position [131, 0]
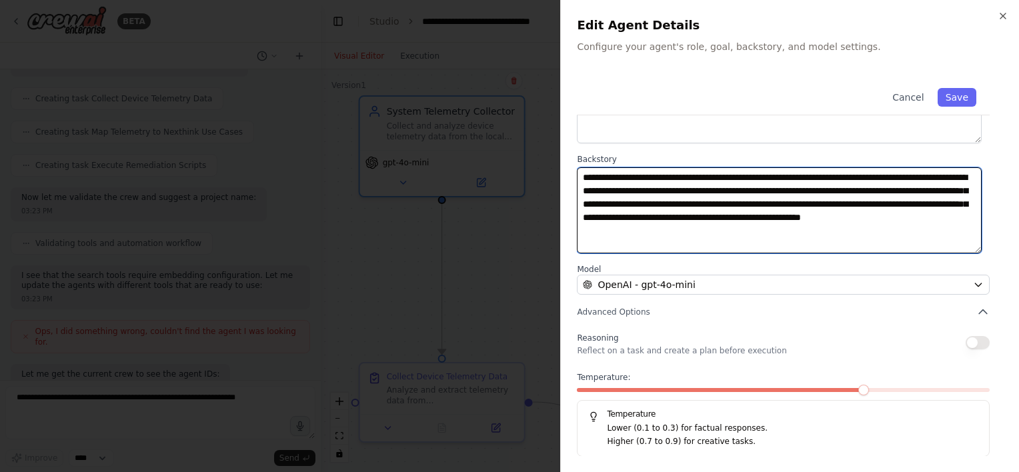
drag, startPoint x: 583, startPoint y: 173, endPoint x: 723, endPoint y: 243, distance: 156.3
click at [723, 243] on textarea "**********" at bounding box center [779, 210] width 405 height 87
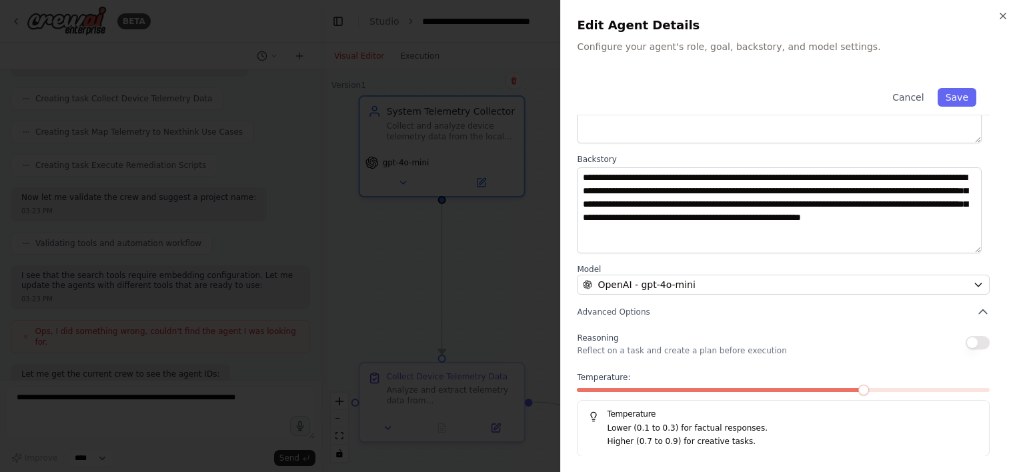
click at [494, 237] on div at bounding box center [509, 236] width 1019 height 472
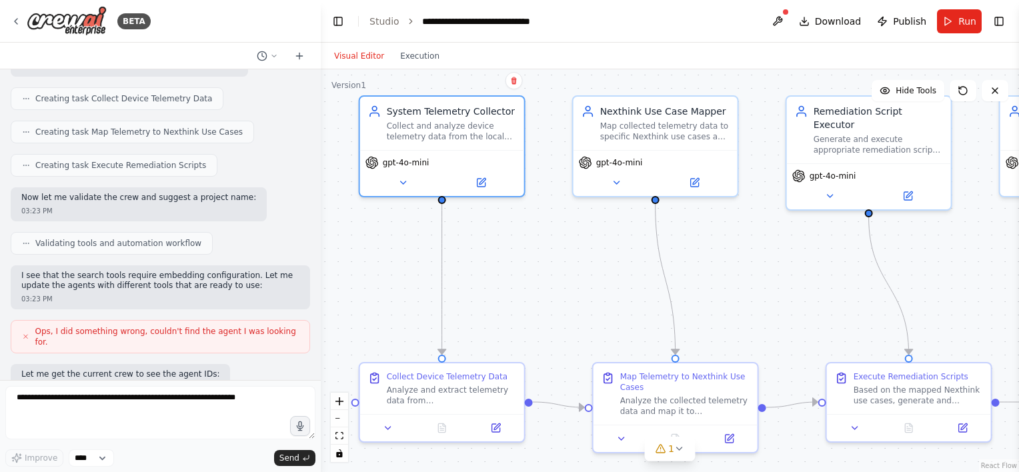
click at [675, 448] on icon at bounding box center [679, 449] width 11 height 11
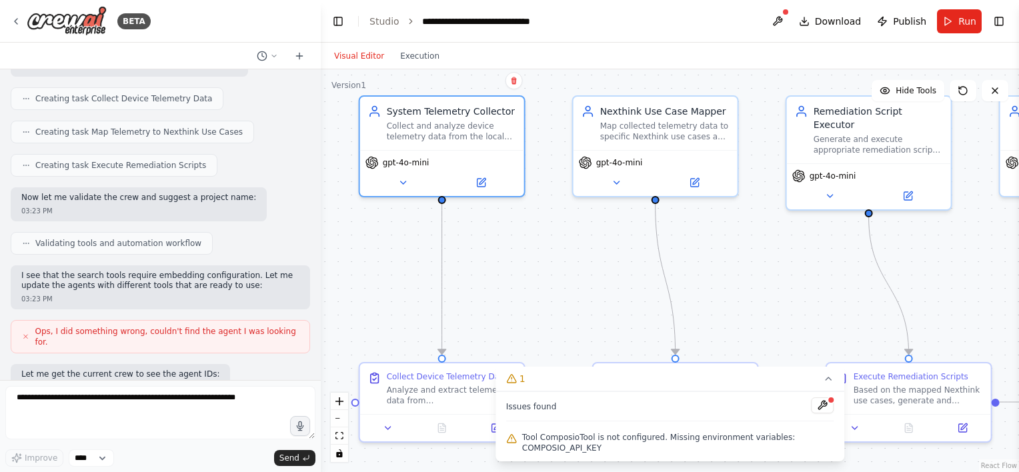
click at [802, 308] on div ".deletable-edge-delete-btn { width: 20px; height: 20px; border: 0px solid #ffff…" at bounding box center [670, 270] width 698 height 403
click at [964, 23] on span "Run" at bounding box center [968, 21] width 18 height 13
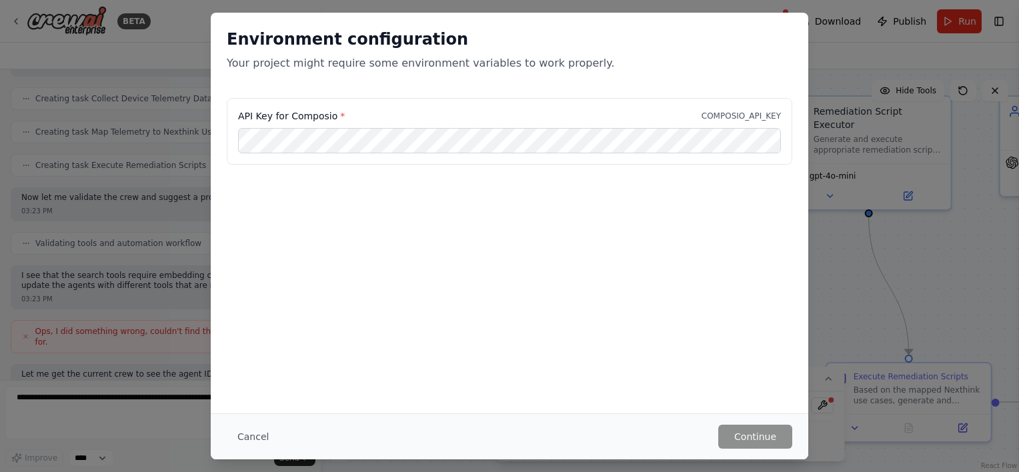
click at [247, 437] on button "Cancel" at bounding box center [253, 437] width 53 height 24
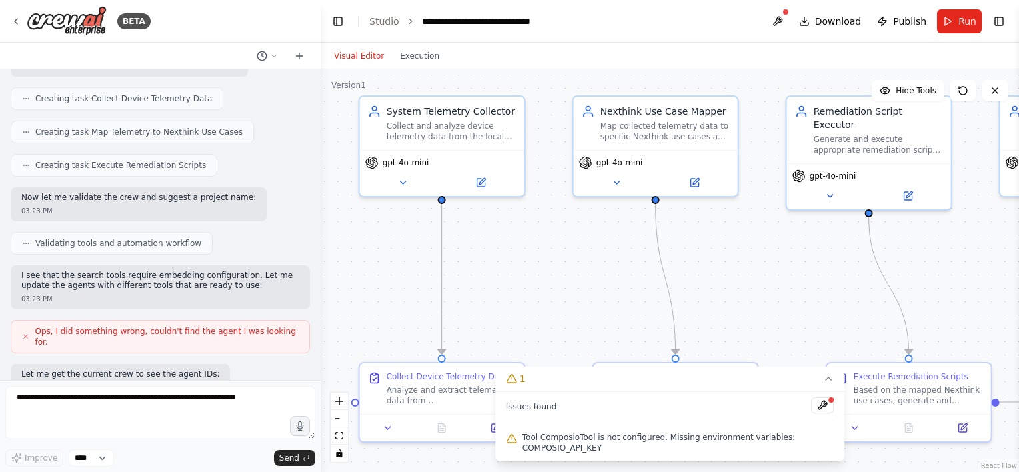
click at [842, 25] on span "Download" at bounding box center [838, 21] width 47 height 13
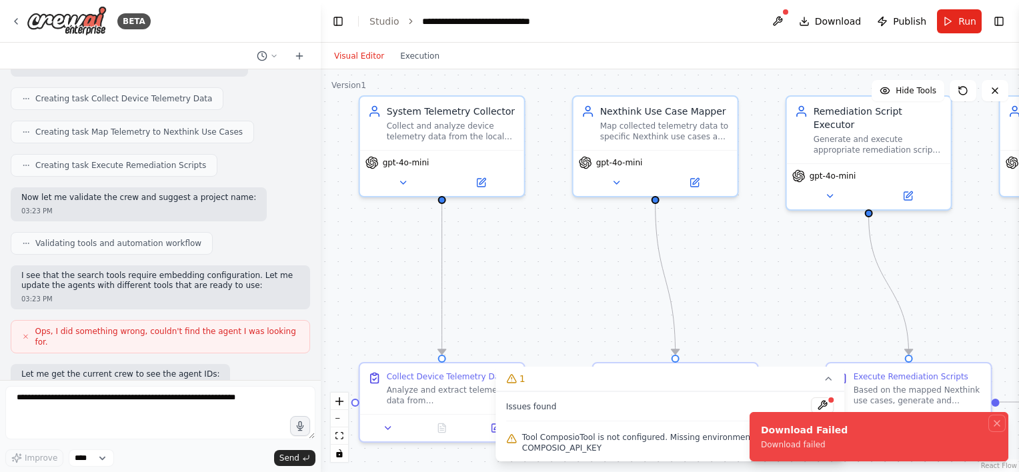
click at [997, 427] on icon "Notifications (F8)" at bounding box center [997, 423] width 11 height 11
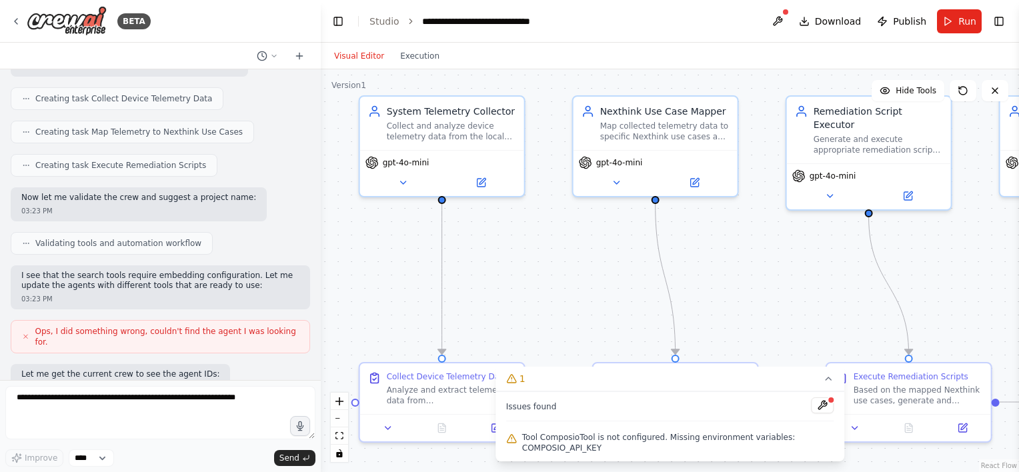
click at [825, 402] on button at bounding box center [822, 406] width 23 height 16
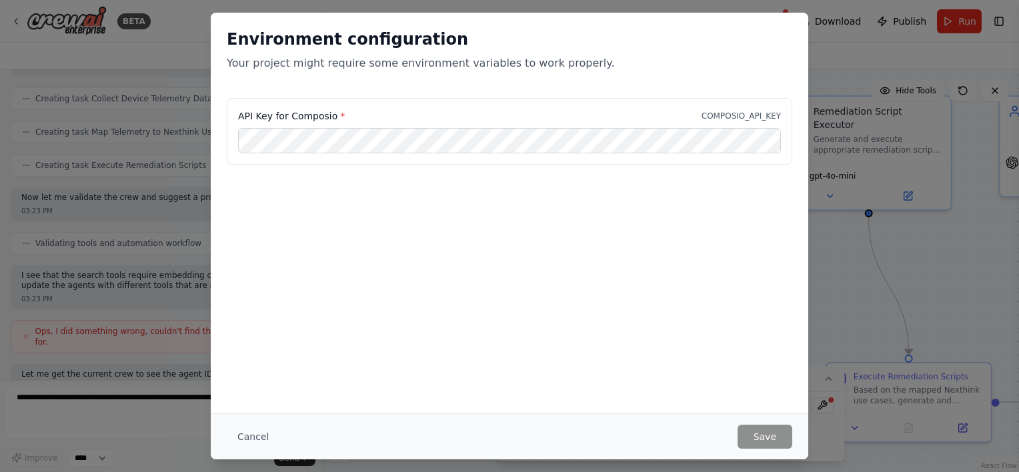
click at [239, 435] on button "Cancel" at bounding box center [253, 437] width 53 height 24
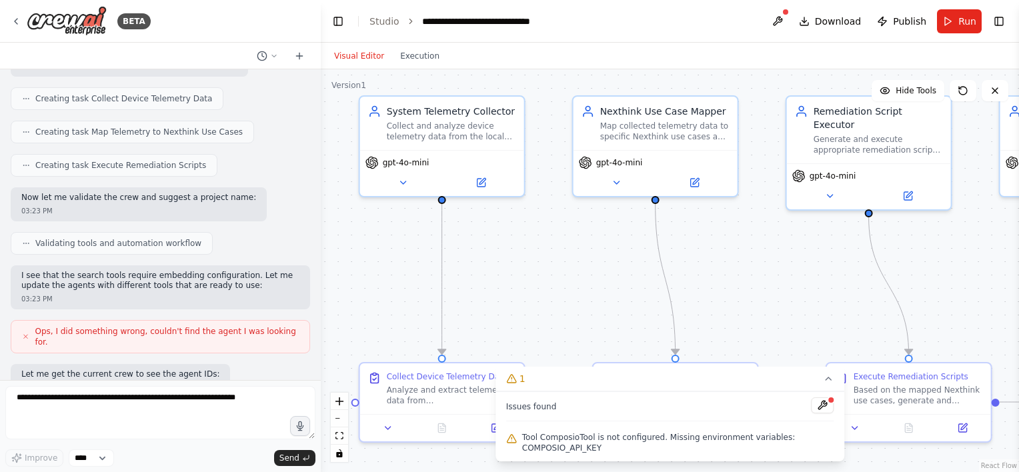
click at [335, 23] on button "Toggle Left Sidebar" at bounding box center [338, 21] width 19 height 19
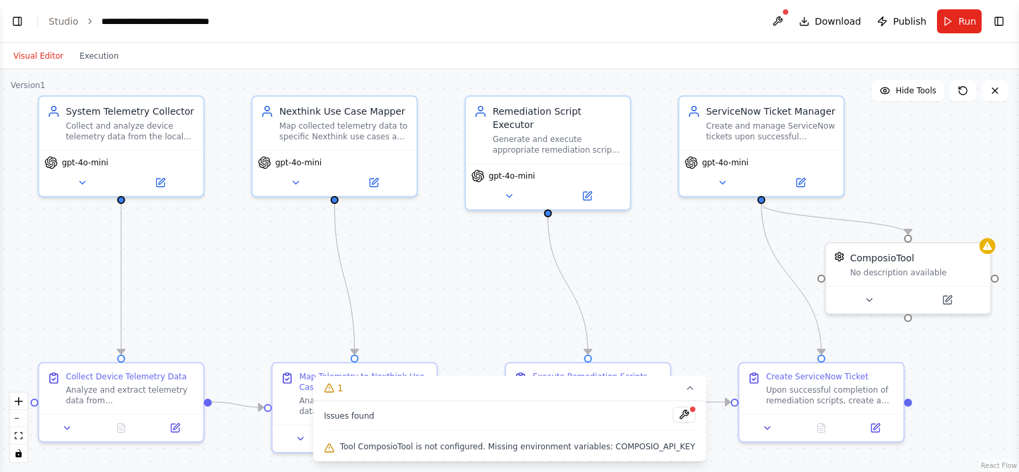
click at [692, 384] on icon at bounding box center [689, 388] width 11 height 11
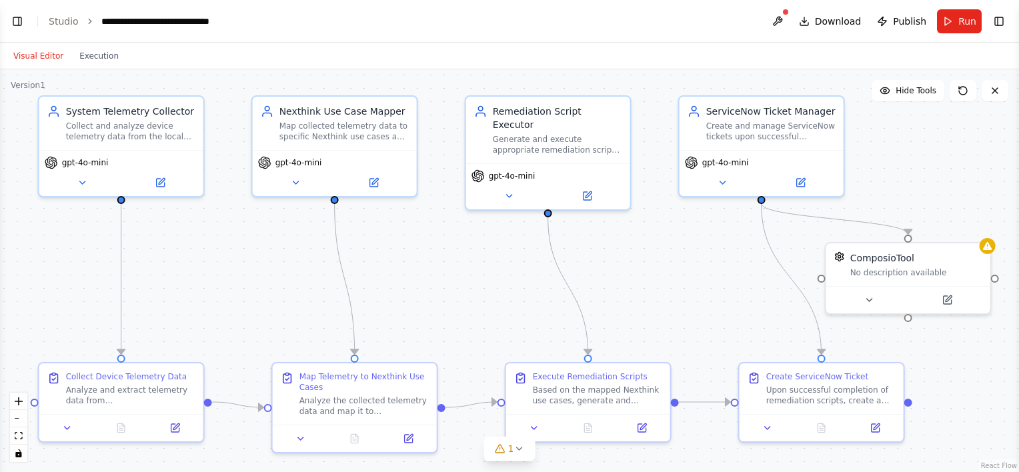
click at [103, 59] on button "Execution" at bounding box center [98, 56] width 55 height 16
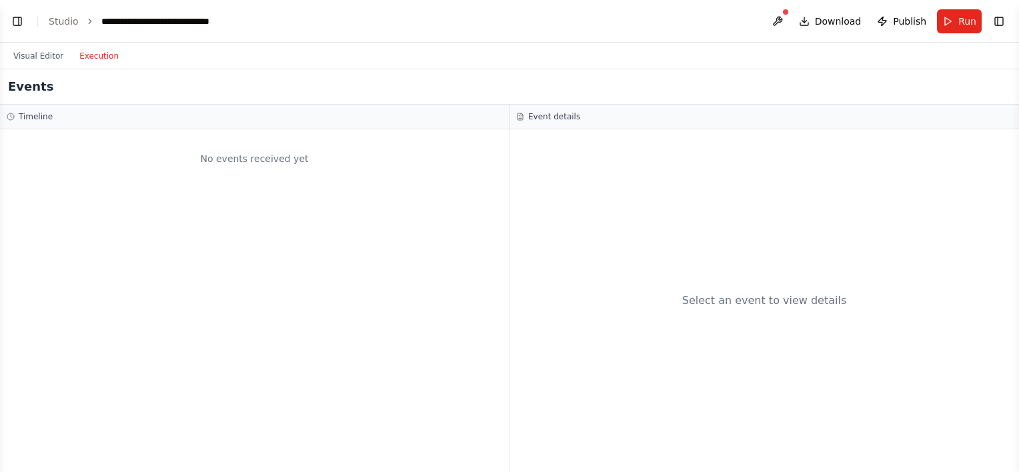
click at [35, 58] on button "Visual Editor" at bounding box center [38, 56] width 66 height 16
